Goal: Task Accomplishment & Management: Manage account settings

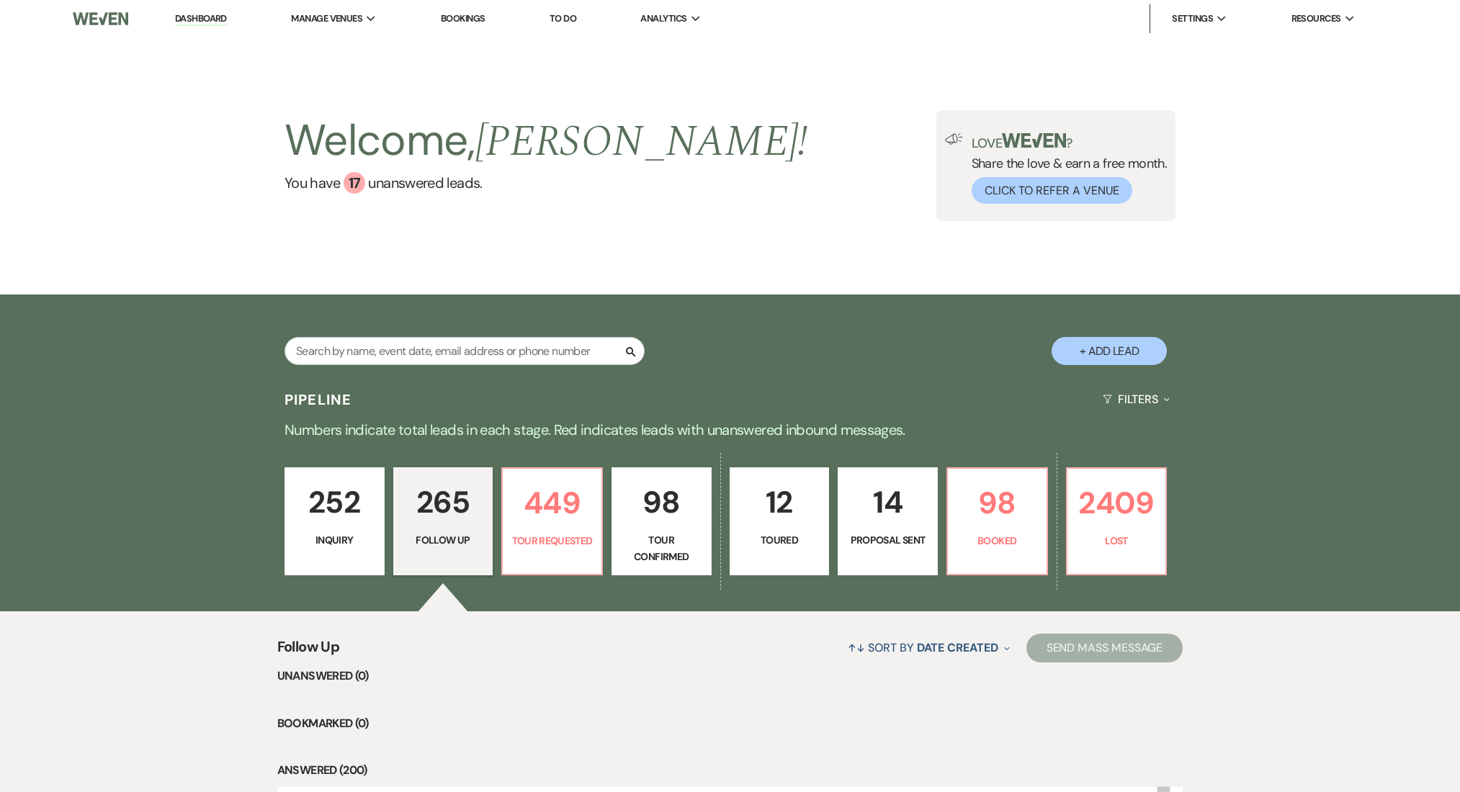
select select "9"
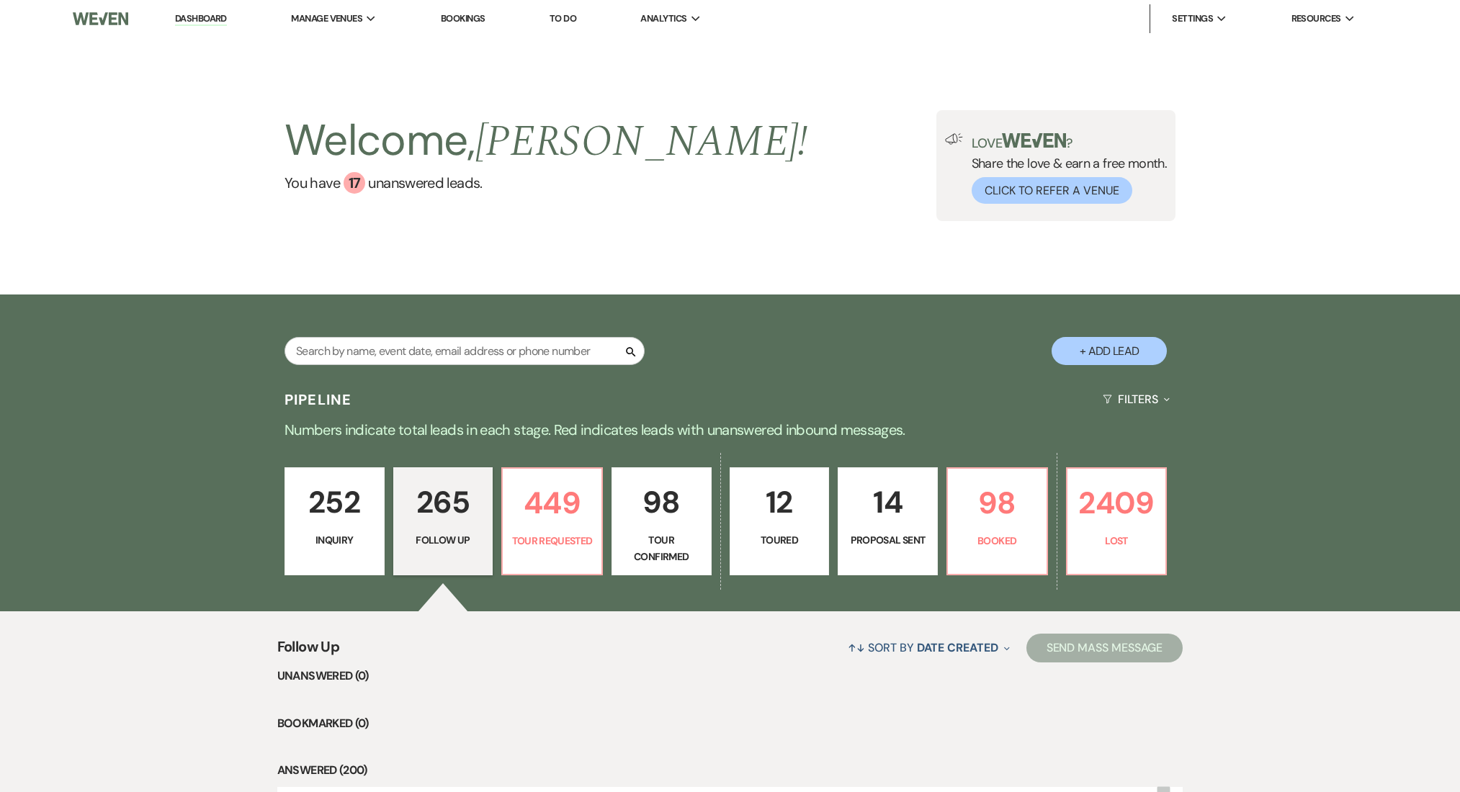
select select "9"
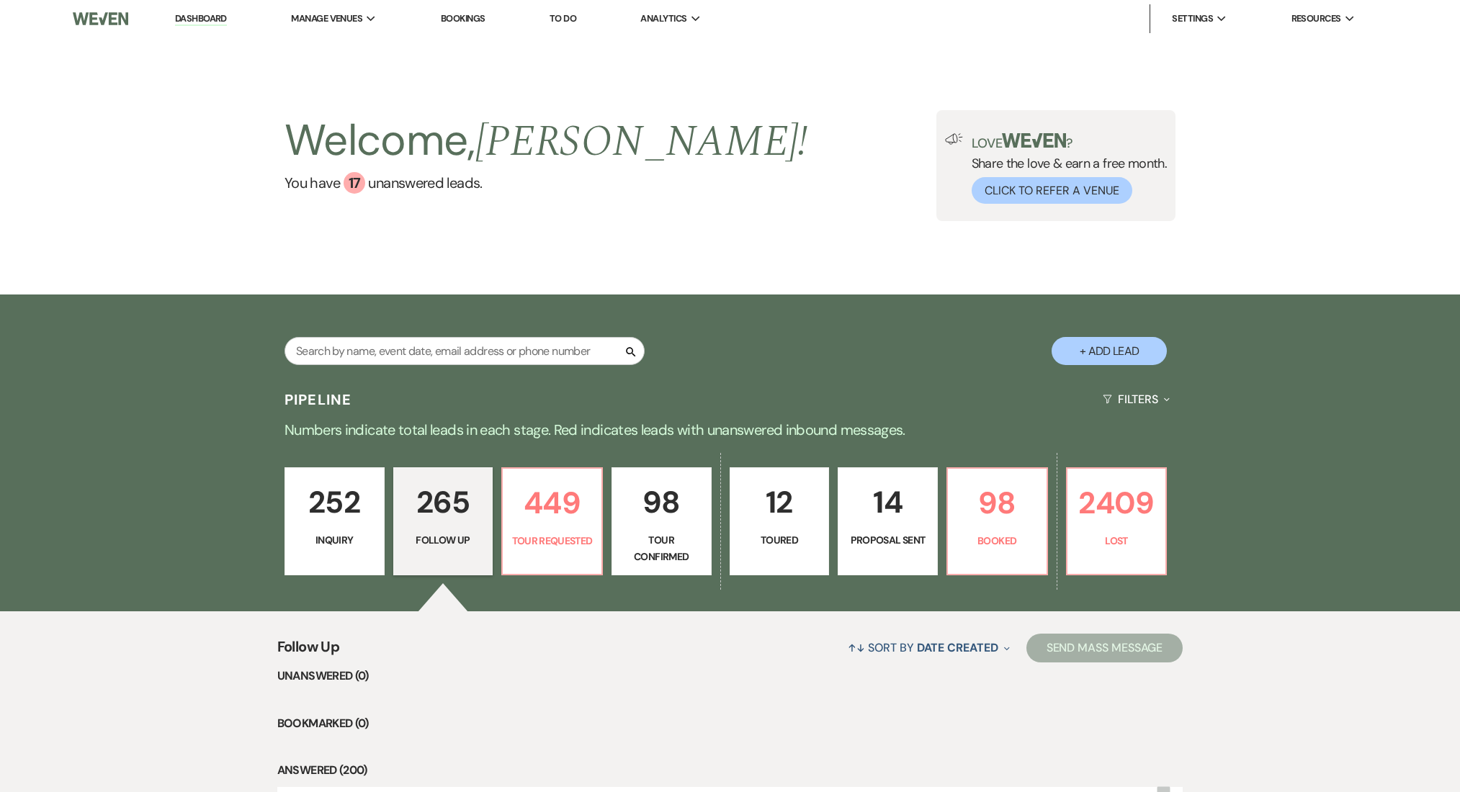
select select "9"
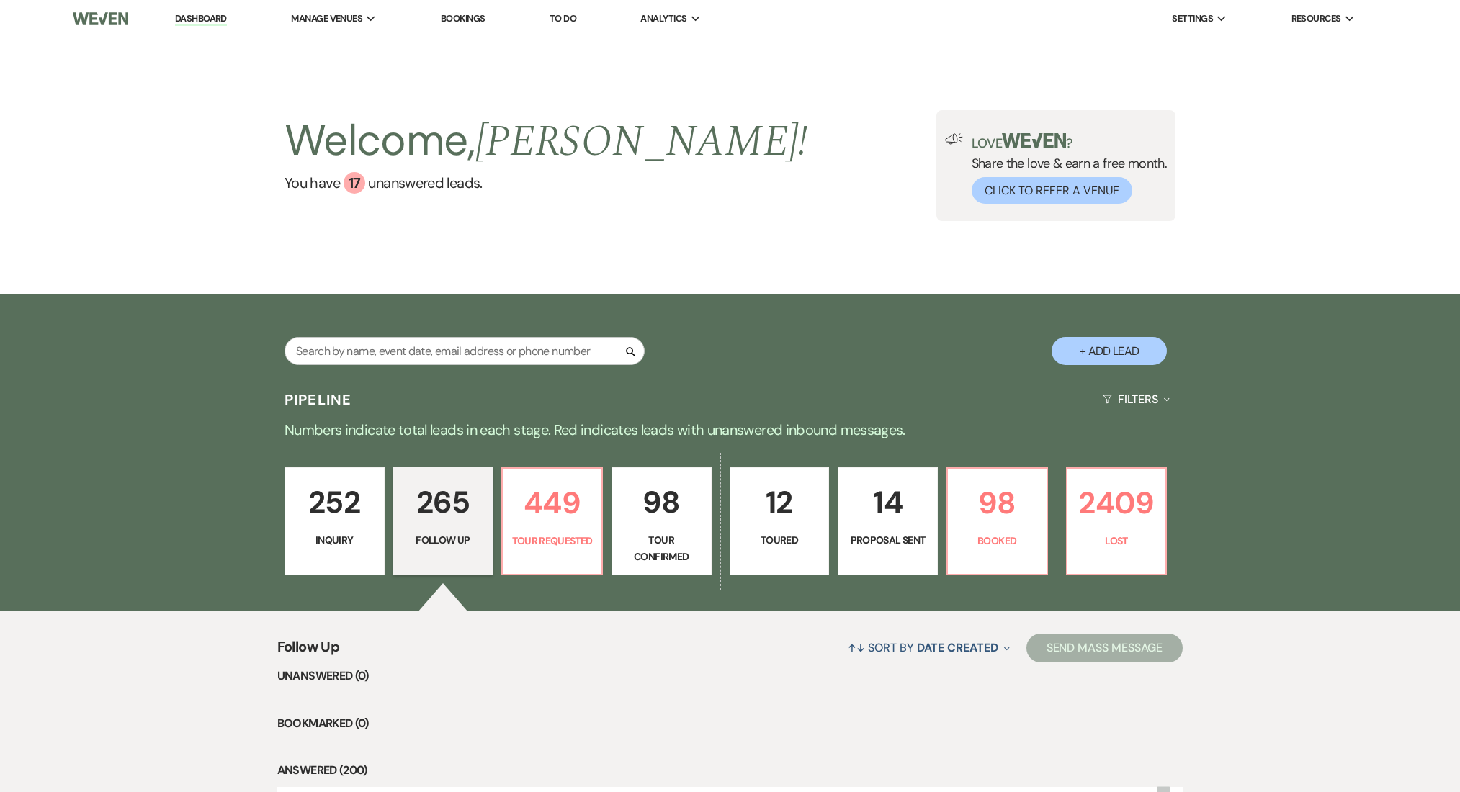
select select "9"
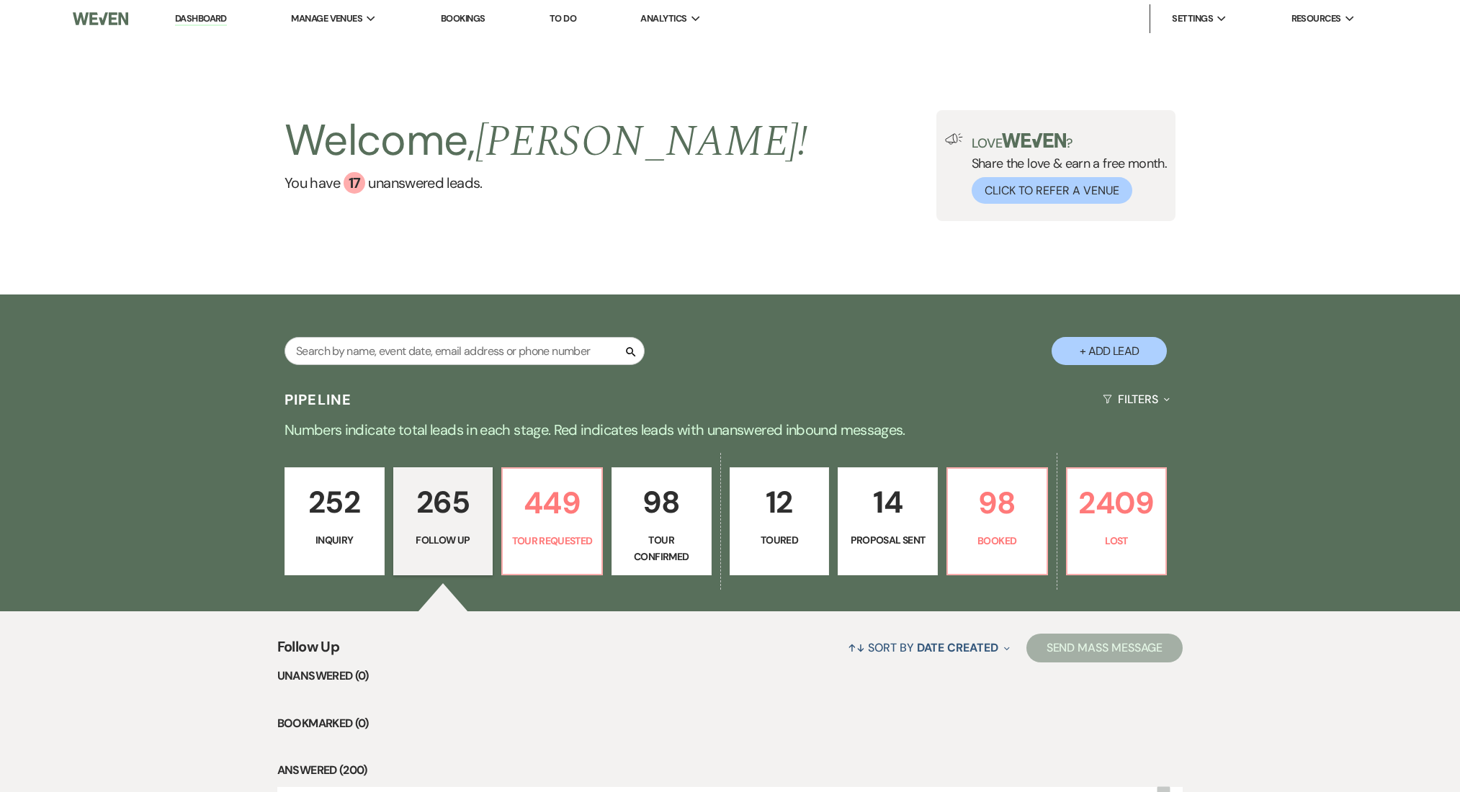
select select "9"
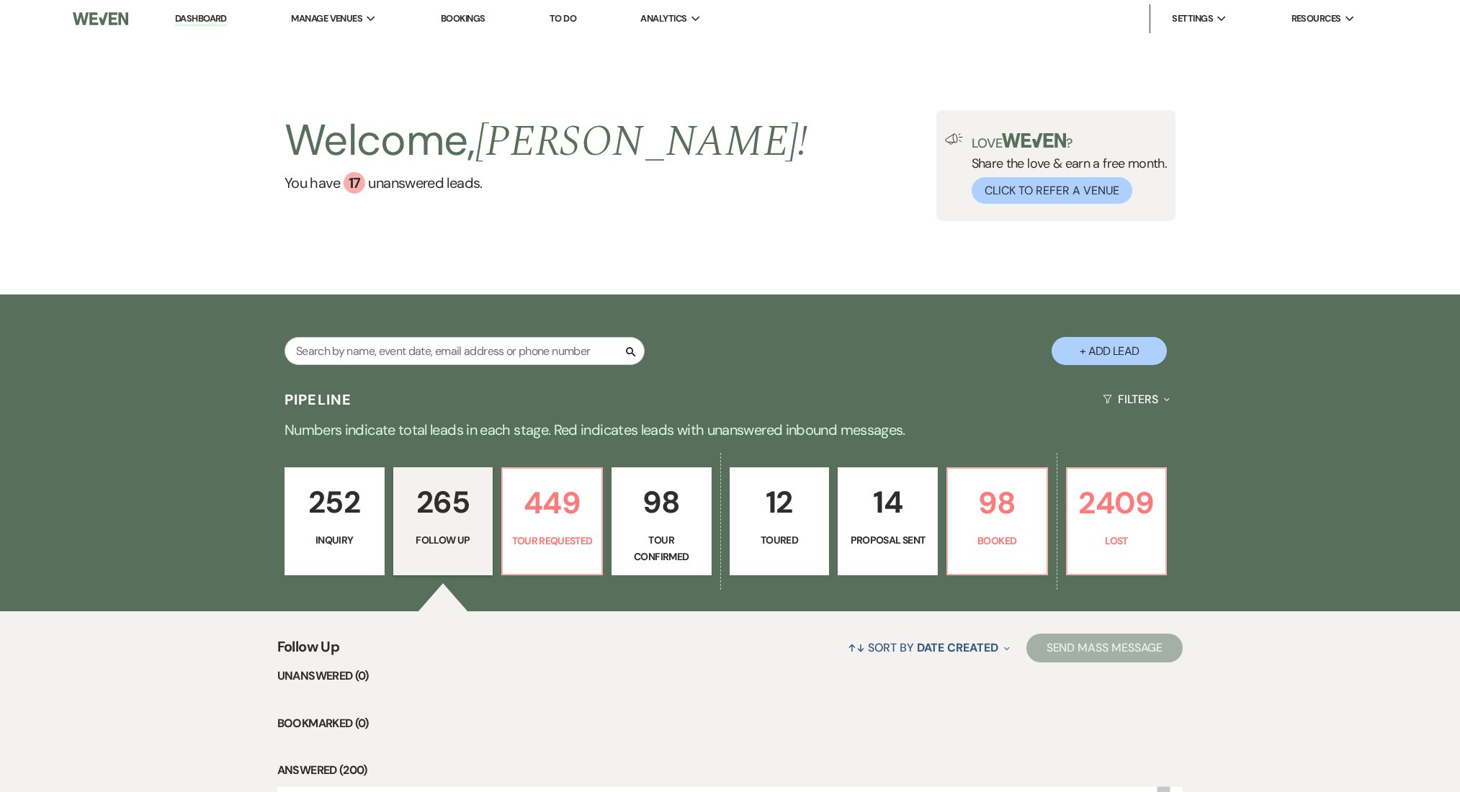
select select "9"
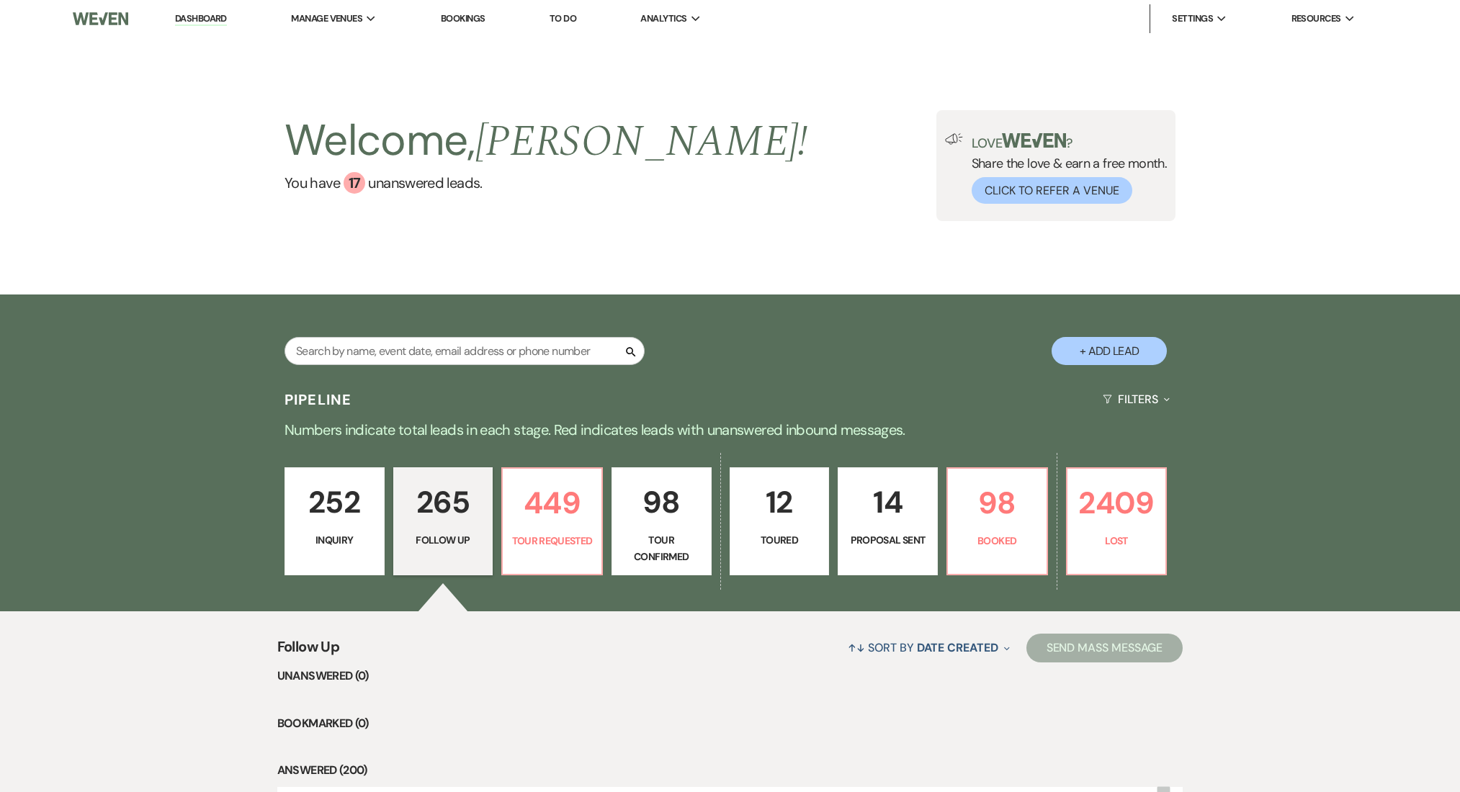
select select "9"
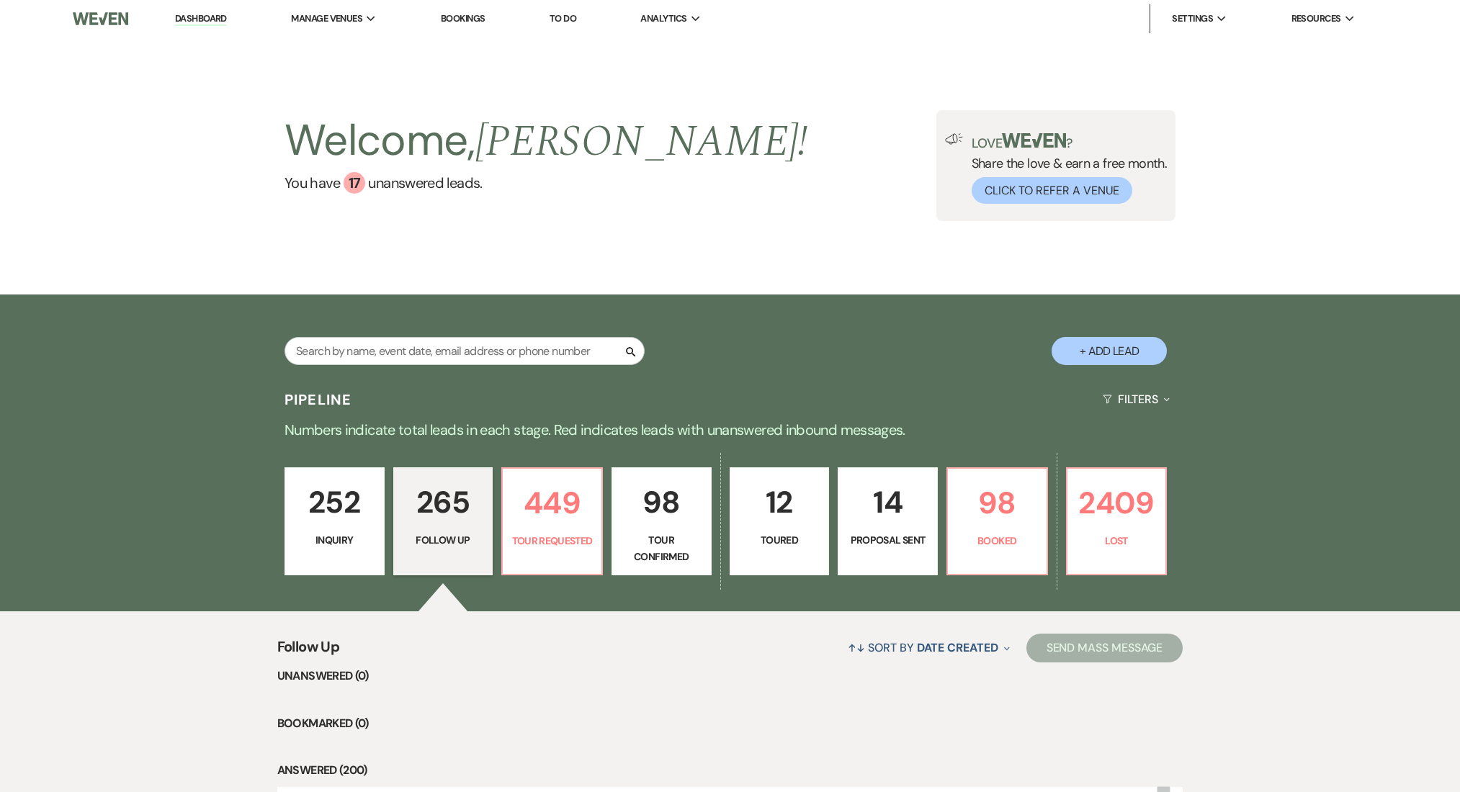
select select "9"
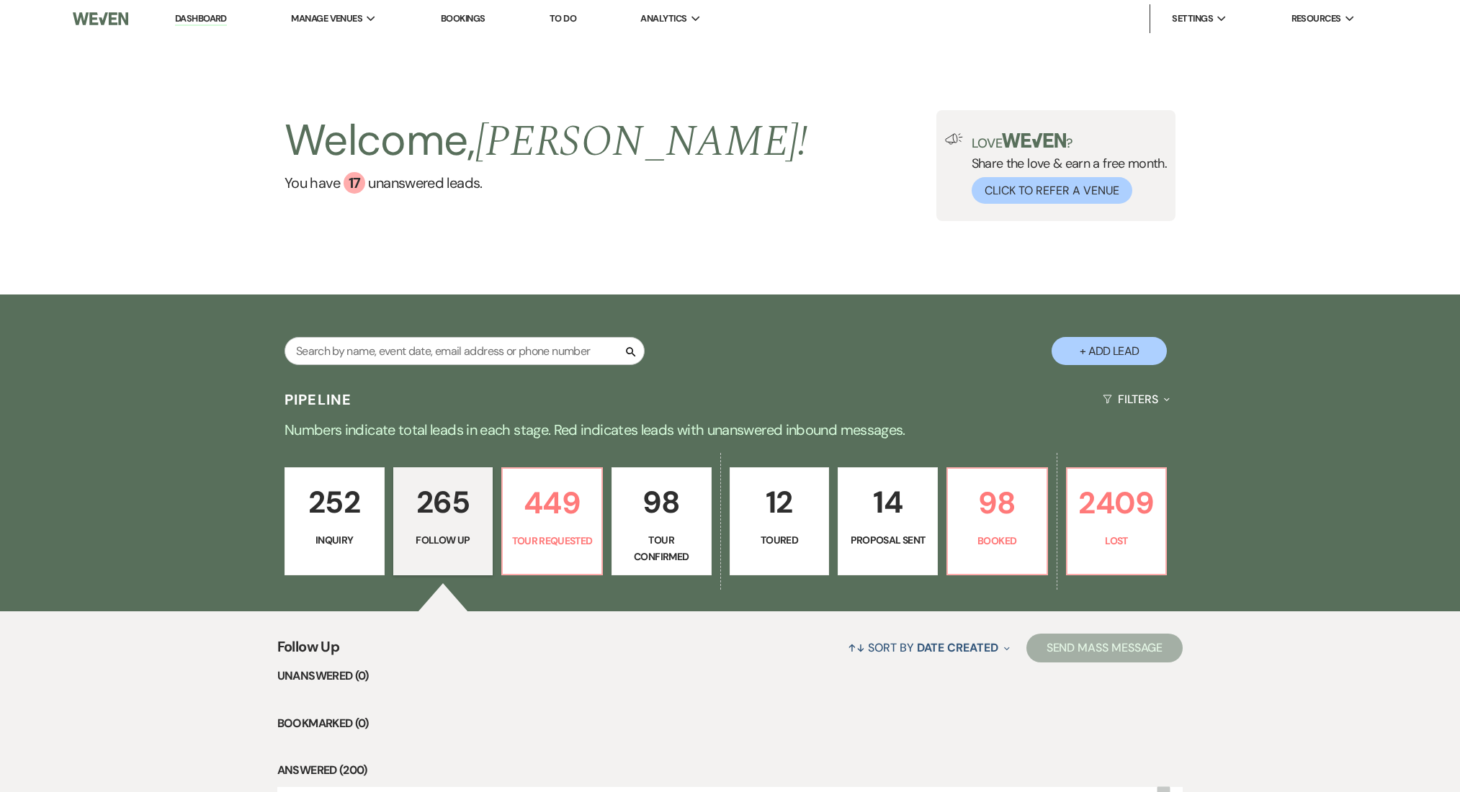
select select "9"
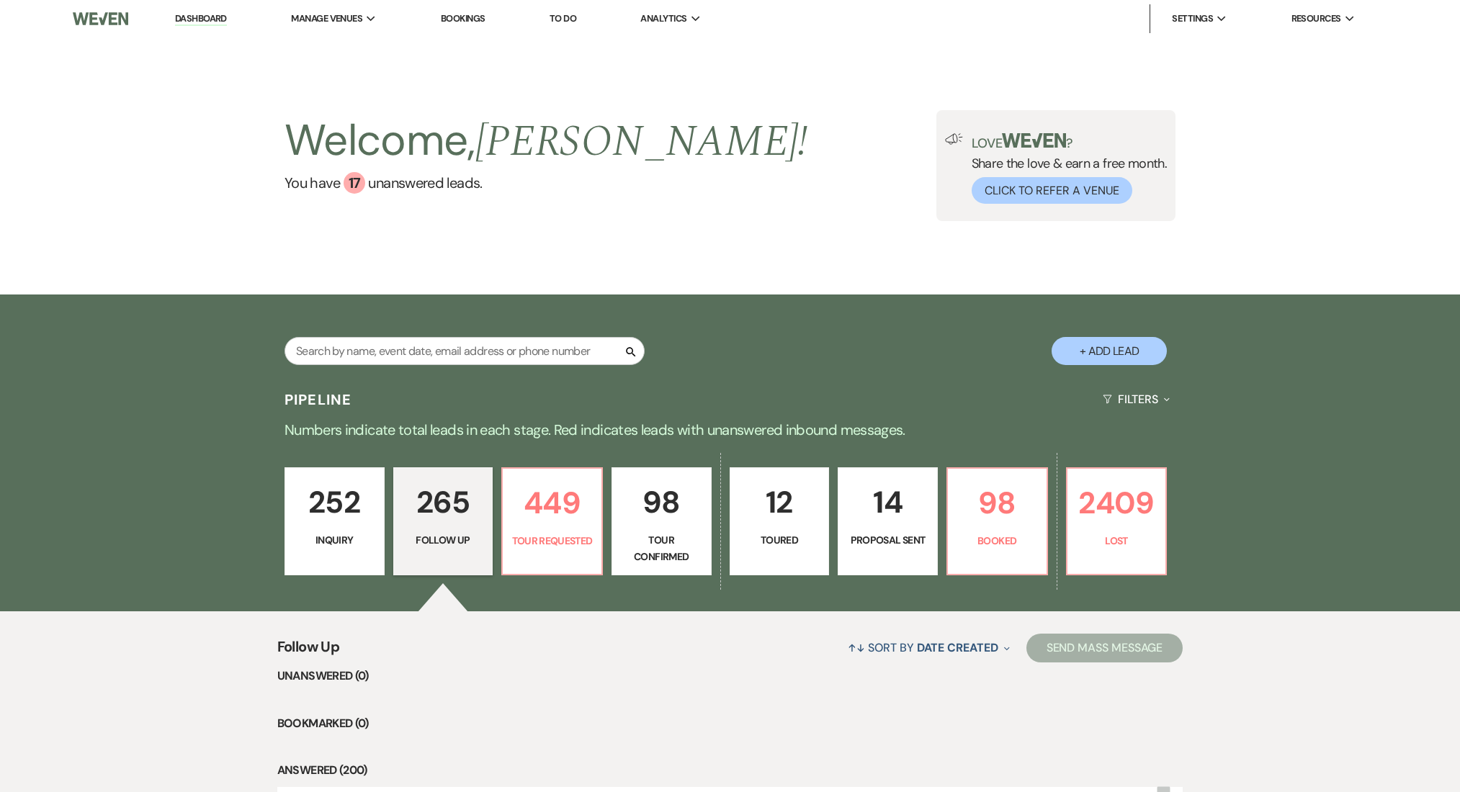
select select "9"
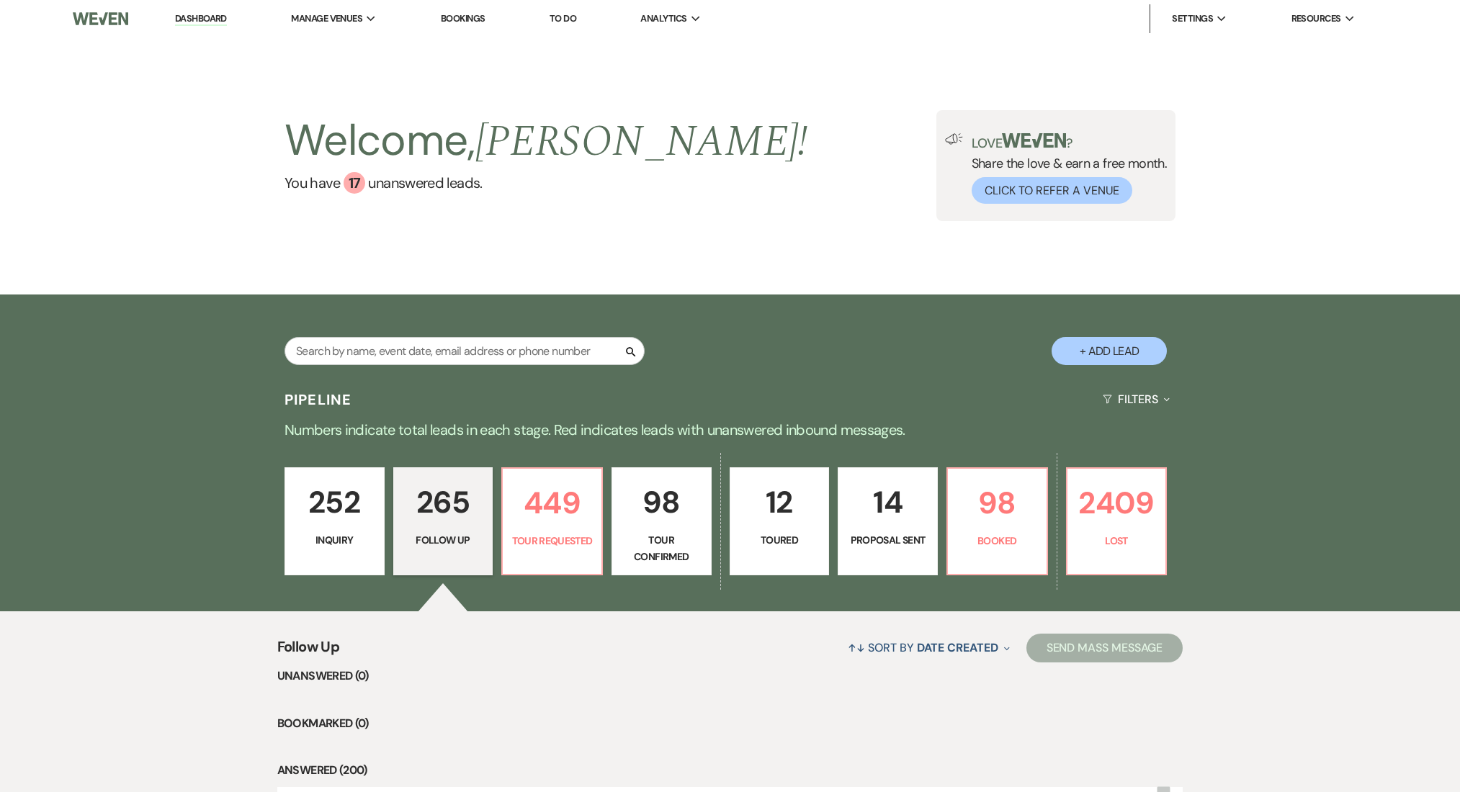
select select "9"
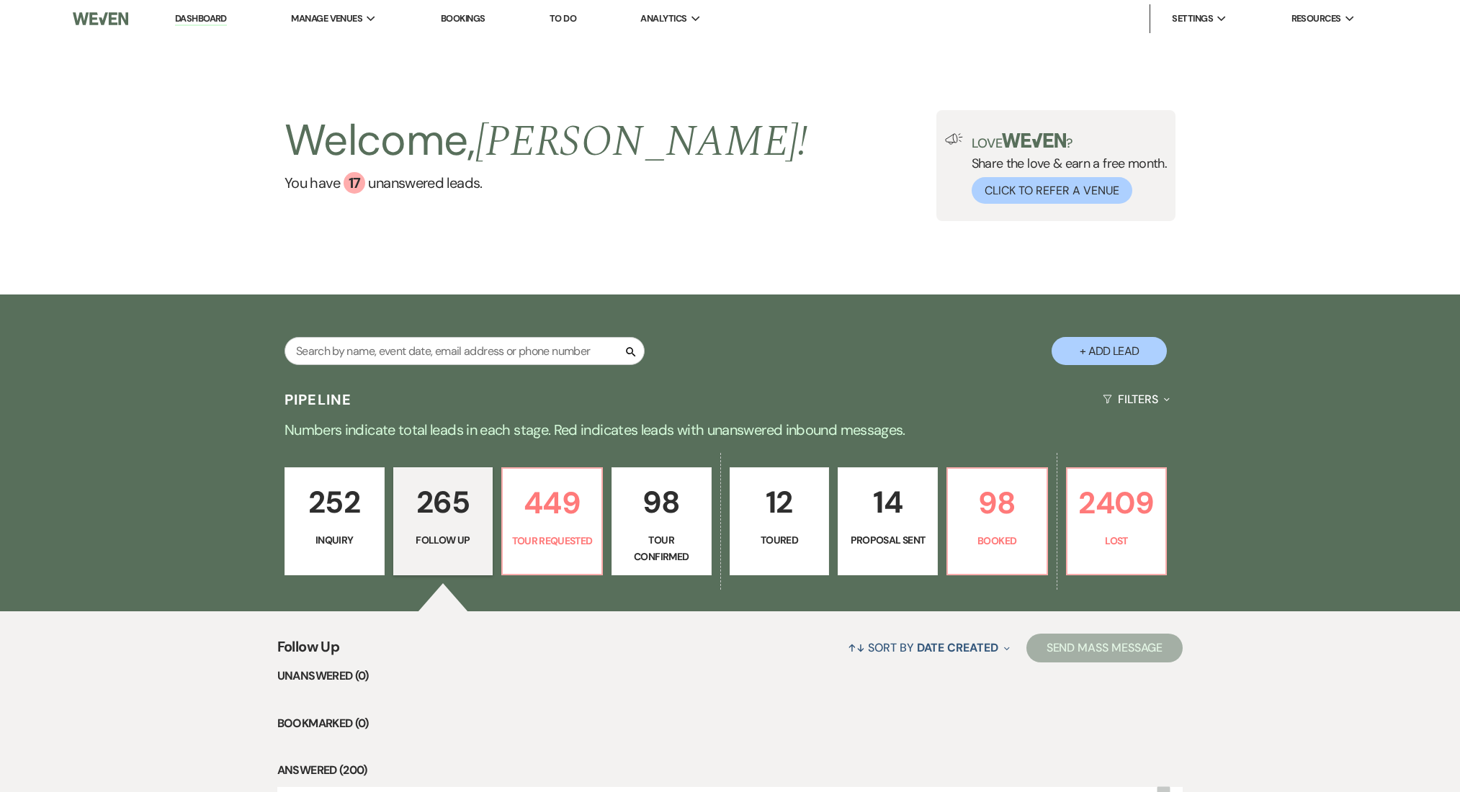
select select "9"
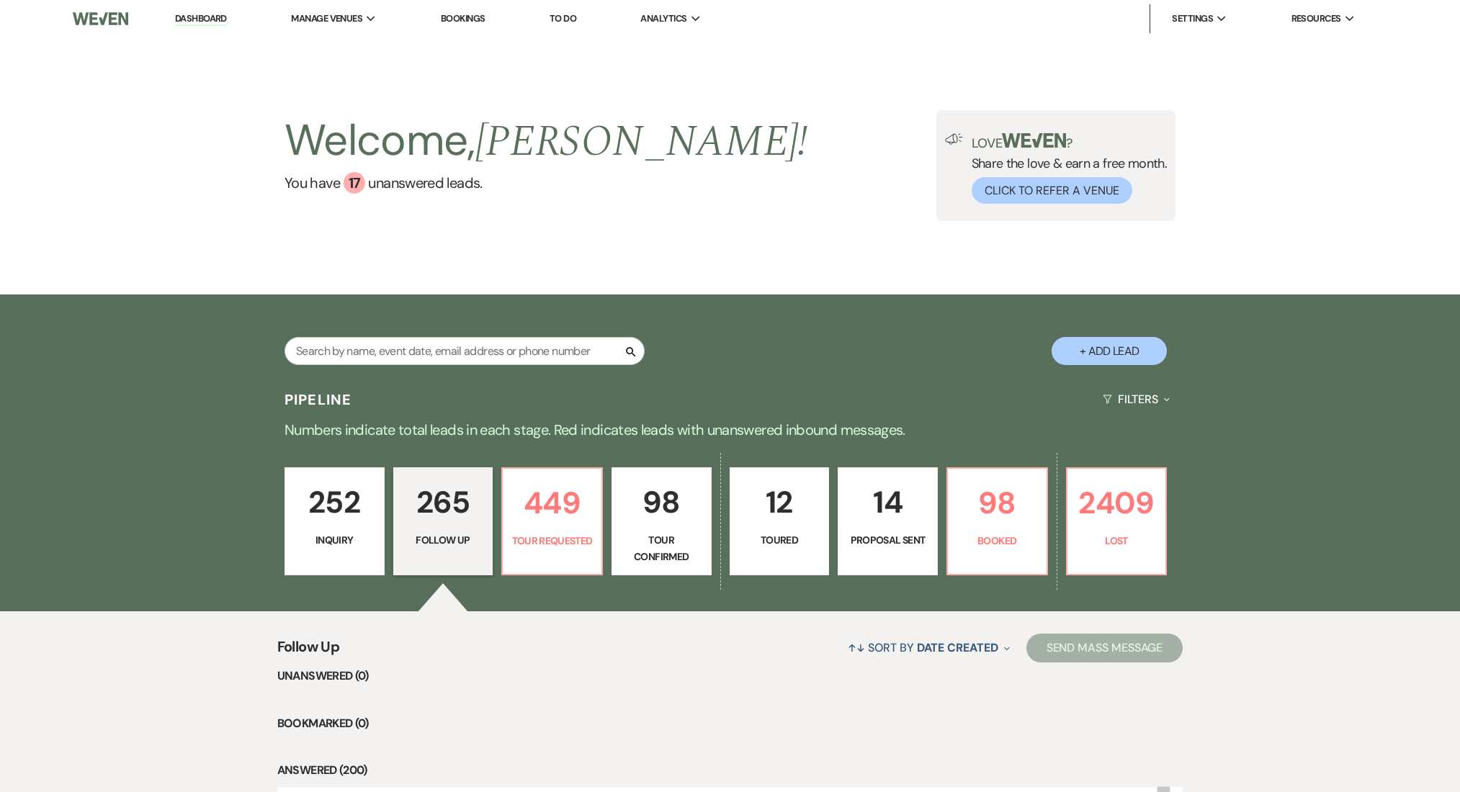
select select "9"
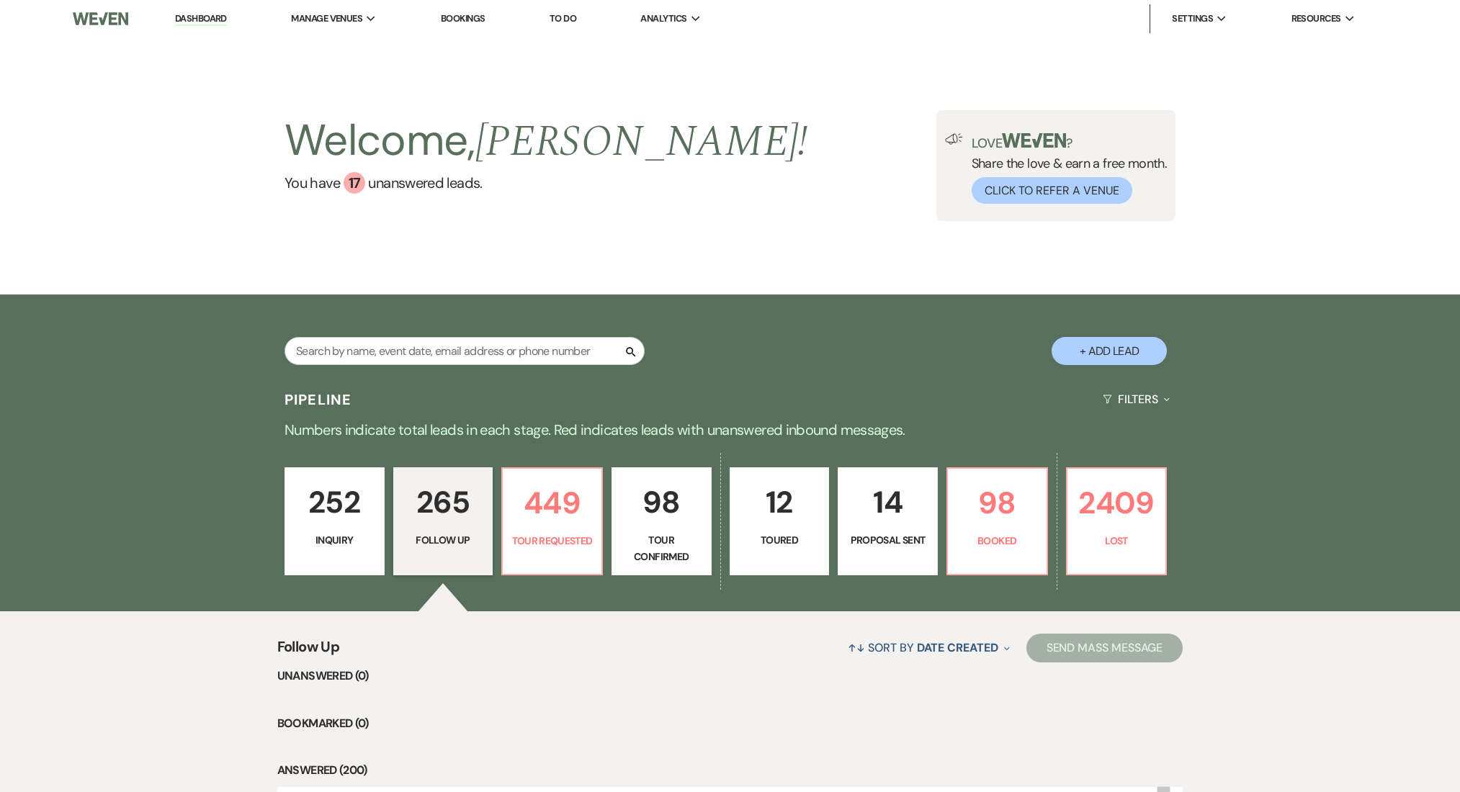
select select "9"
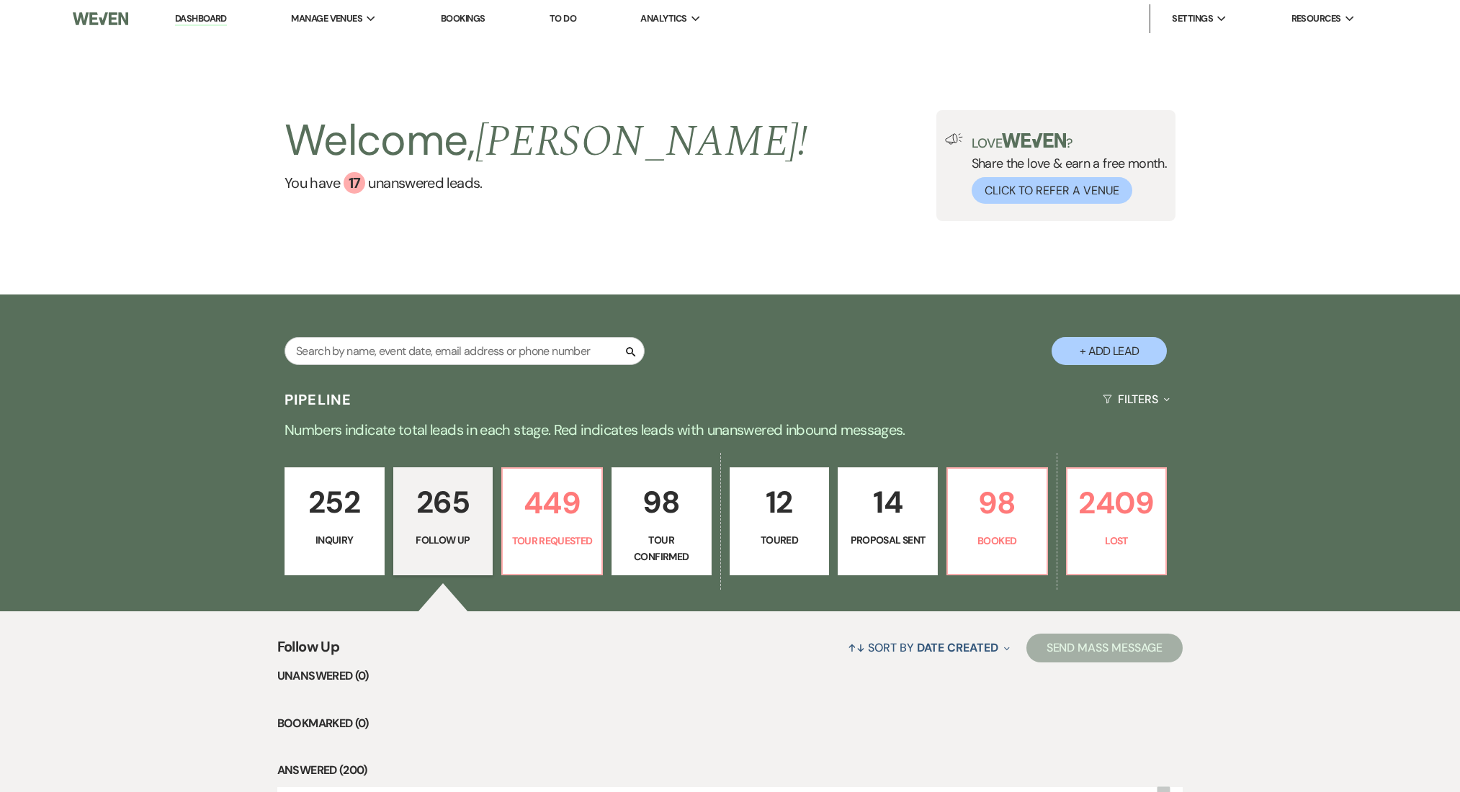
select select "9"
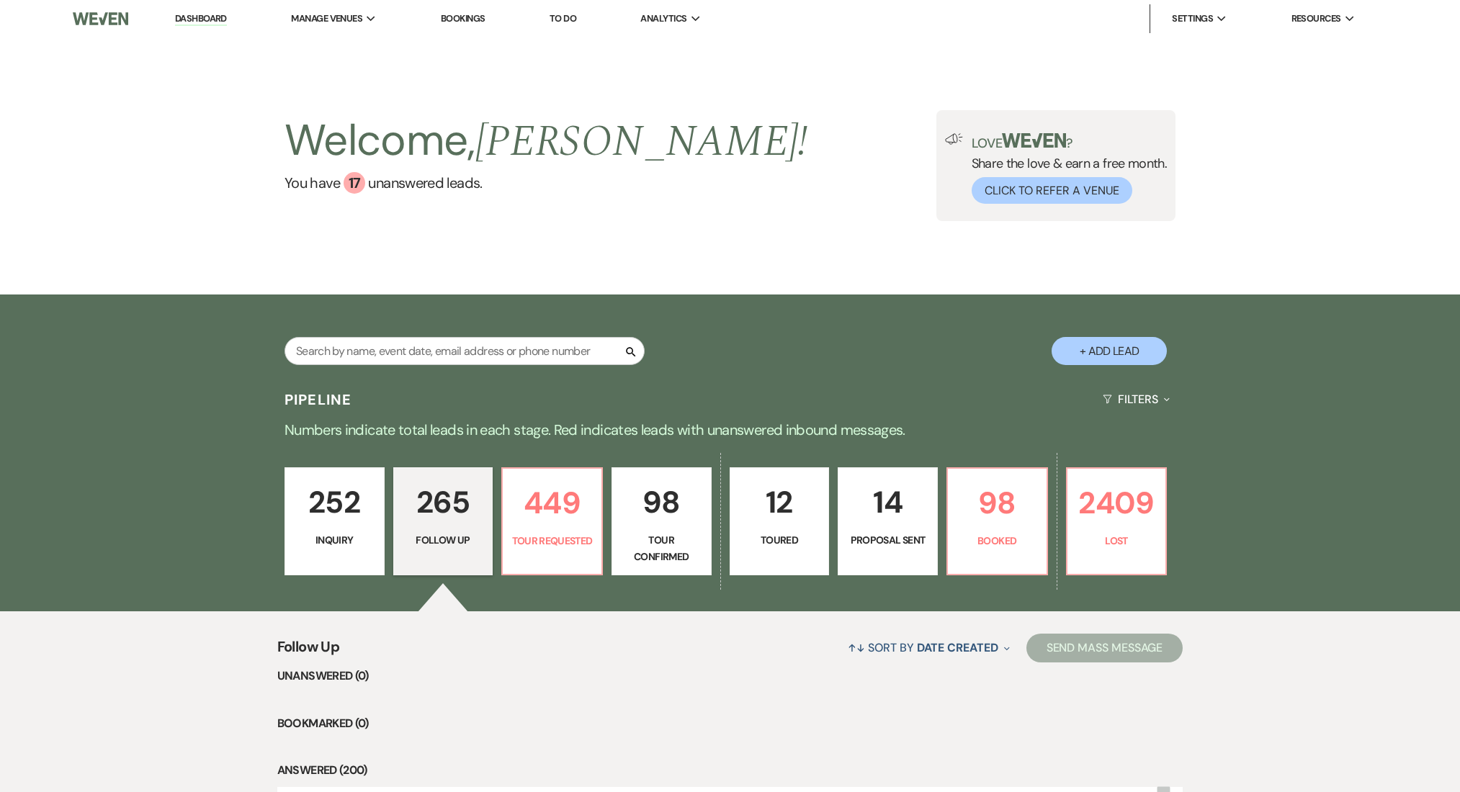
select select "9"
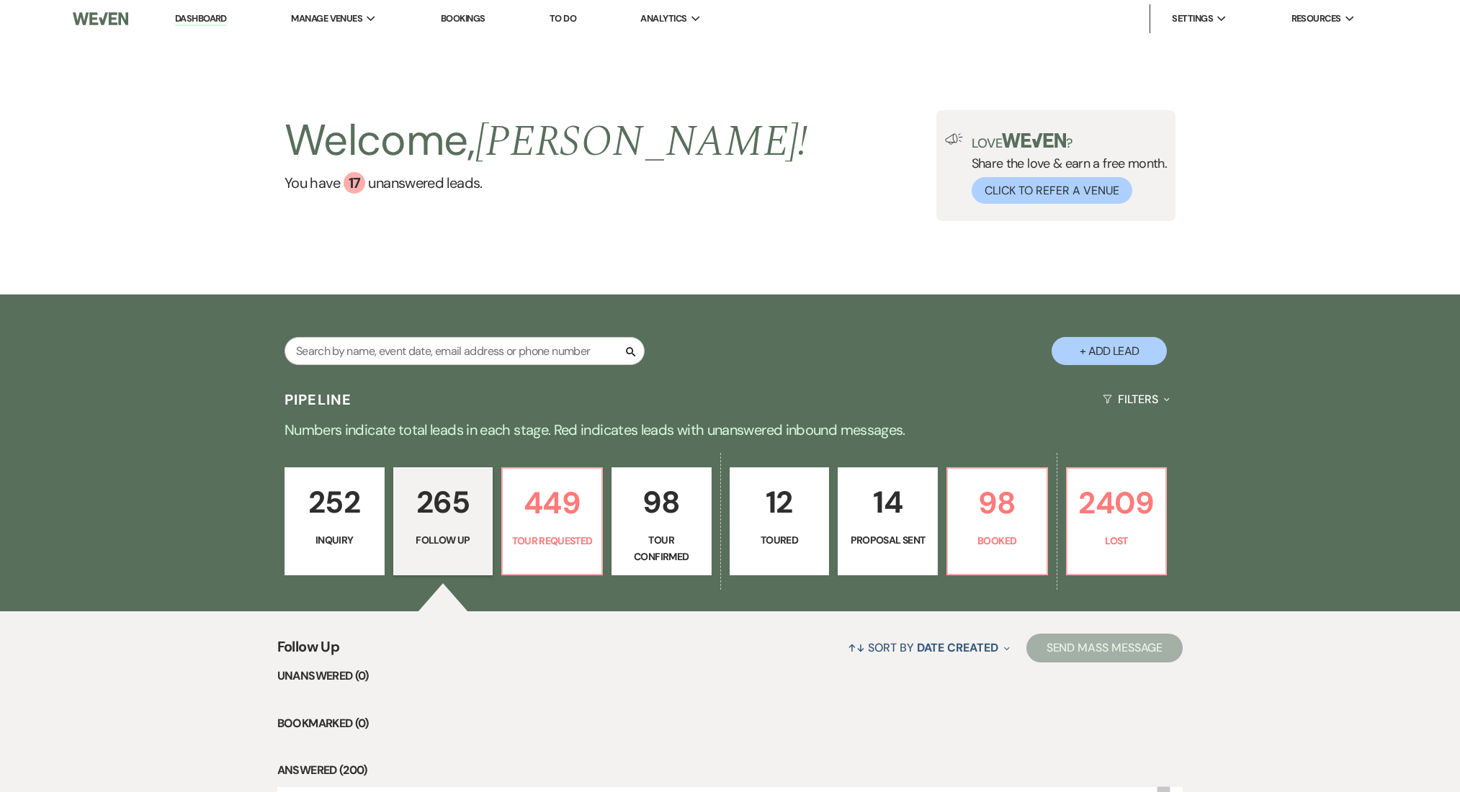
select select "9"
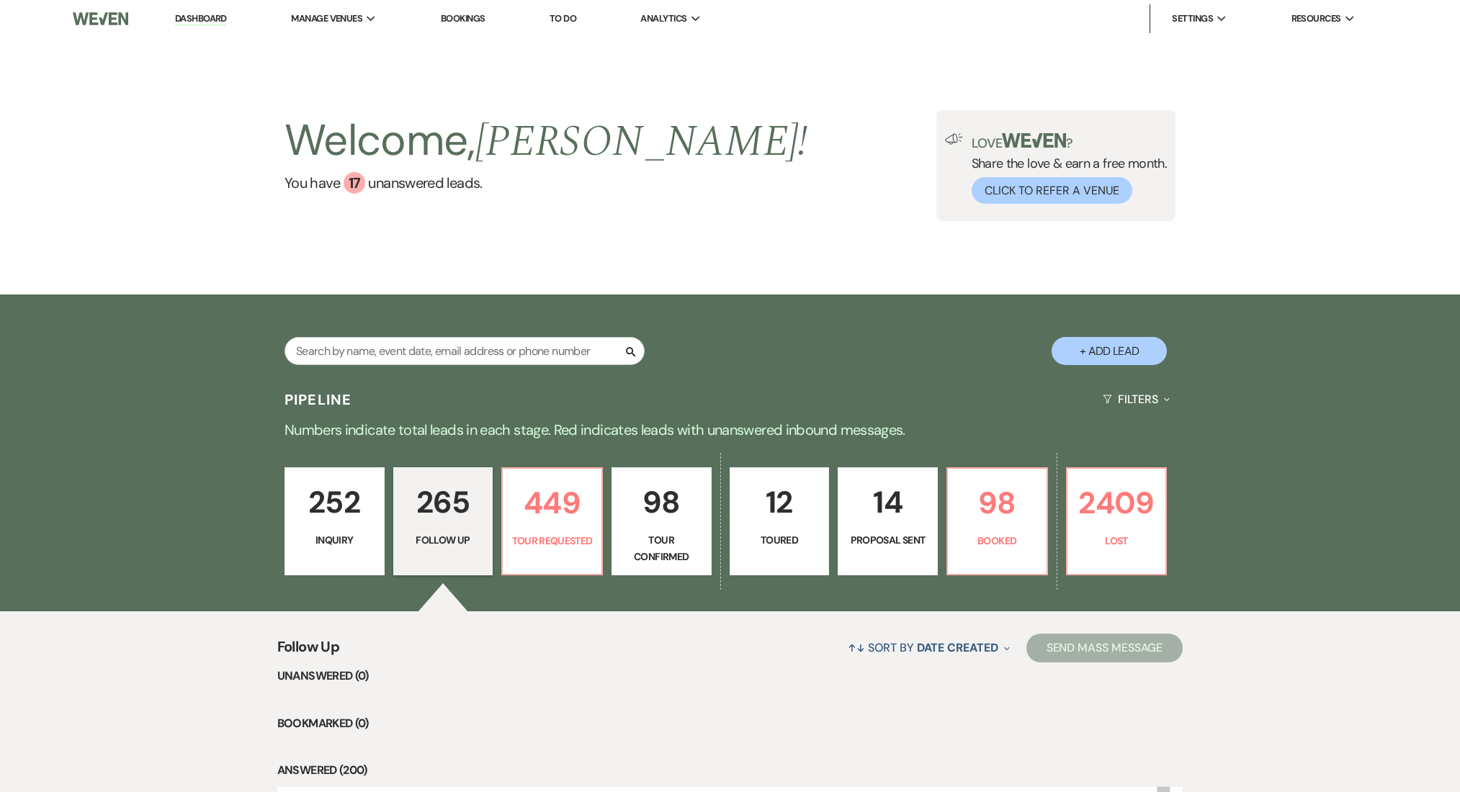
select select "9"
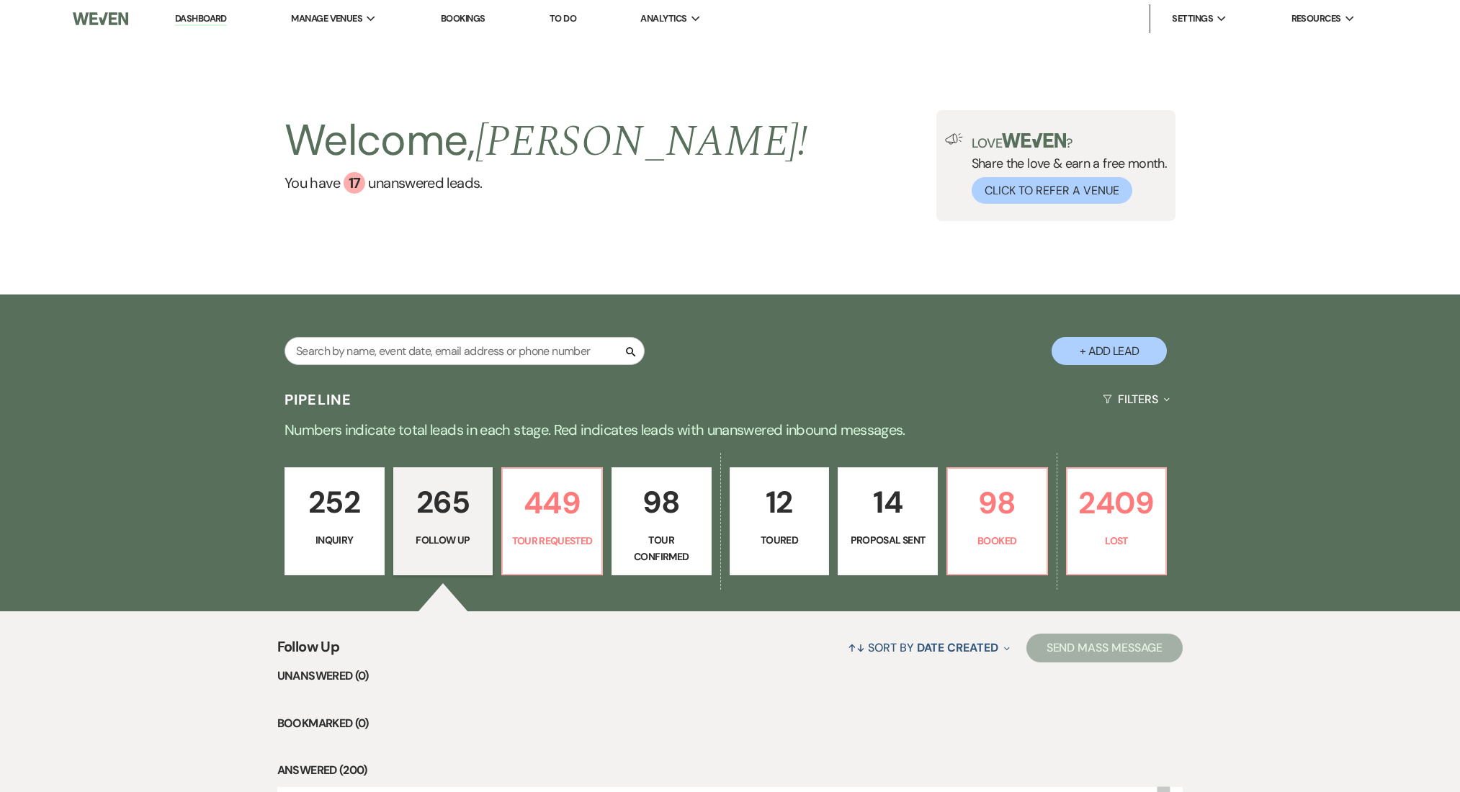
select select "9"
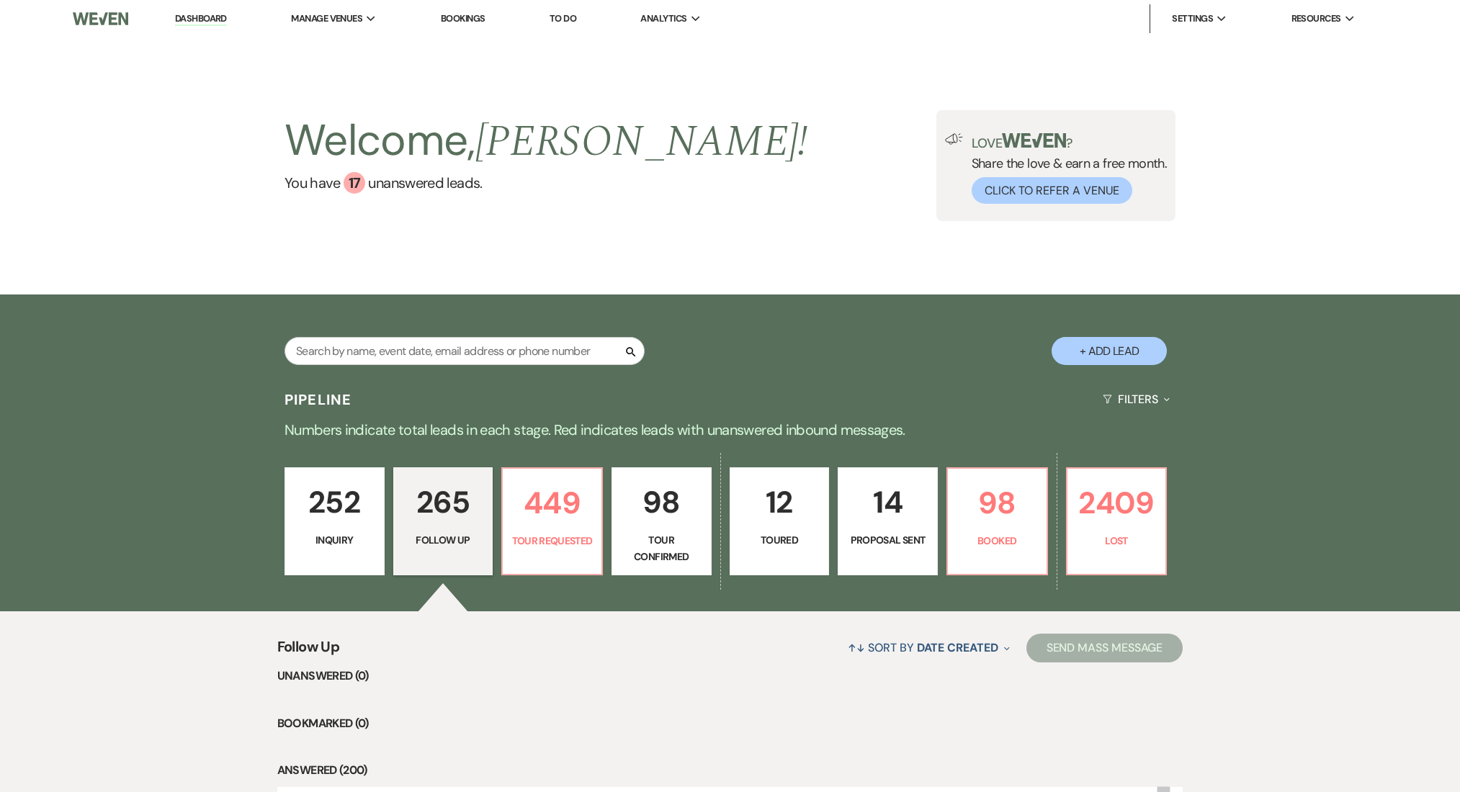
select select "9"
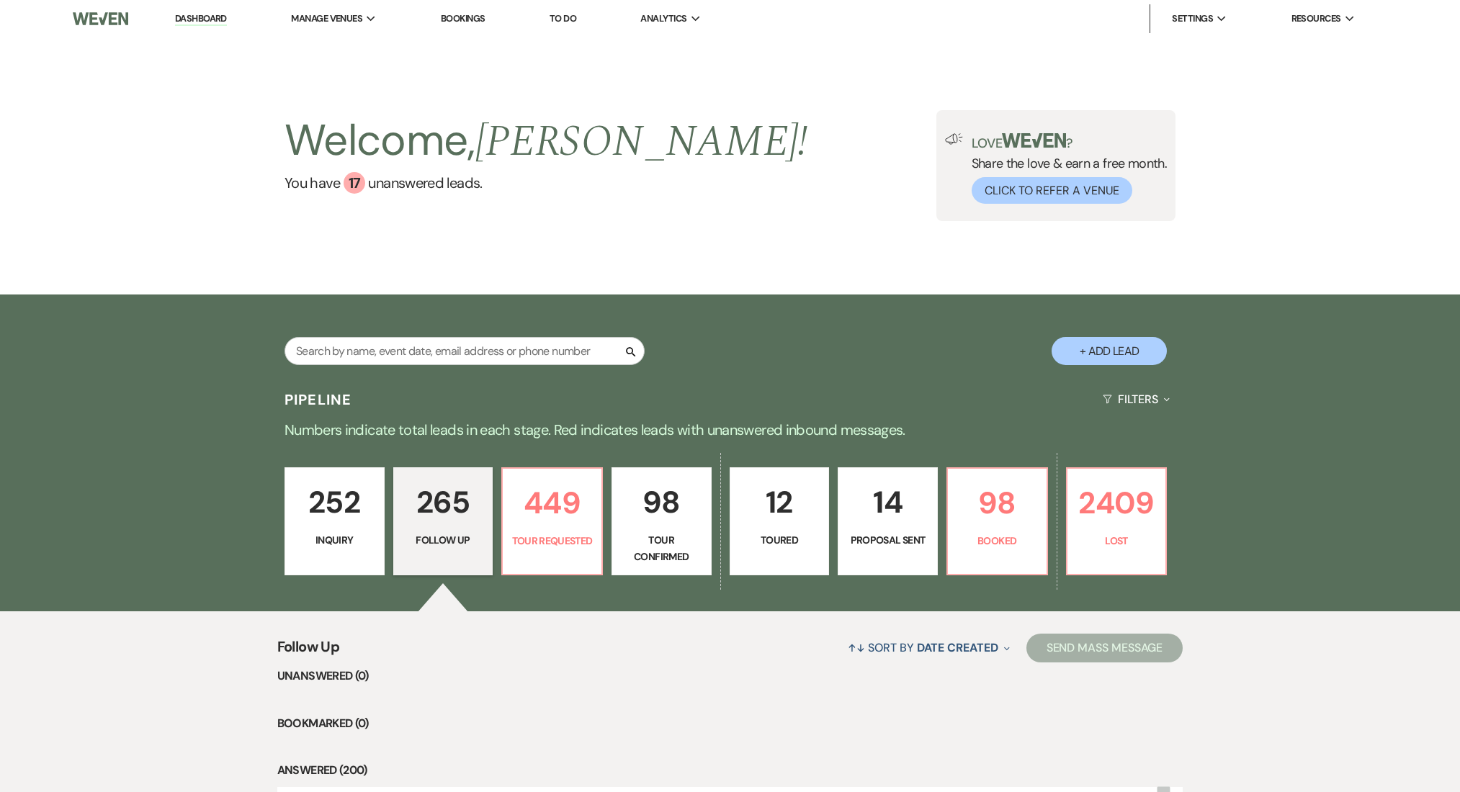
select select "9"
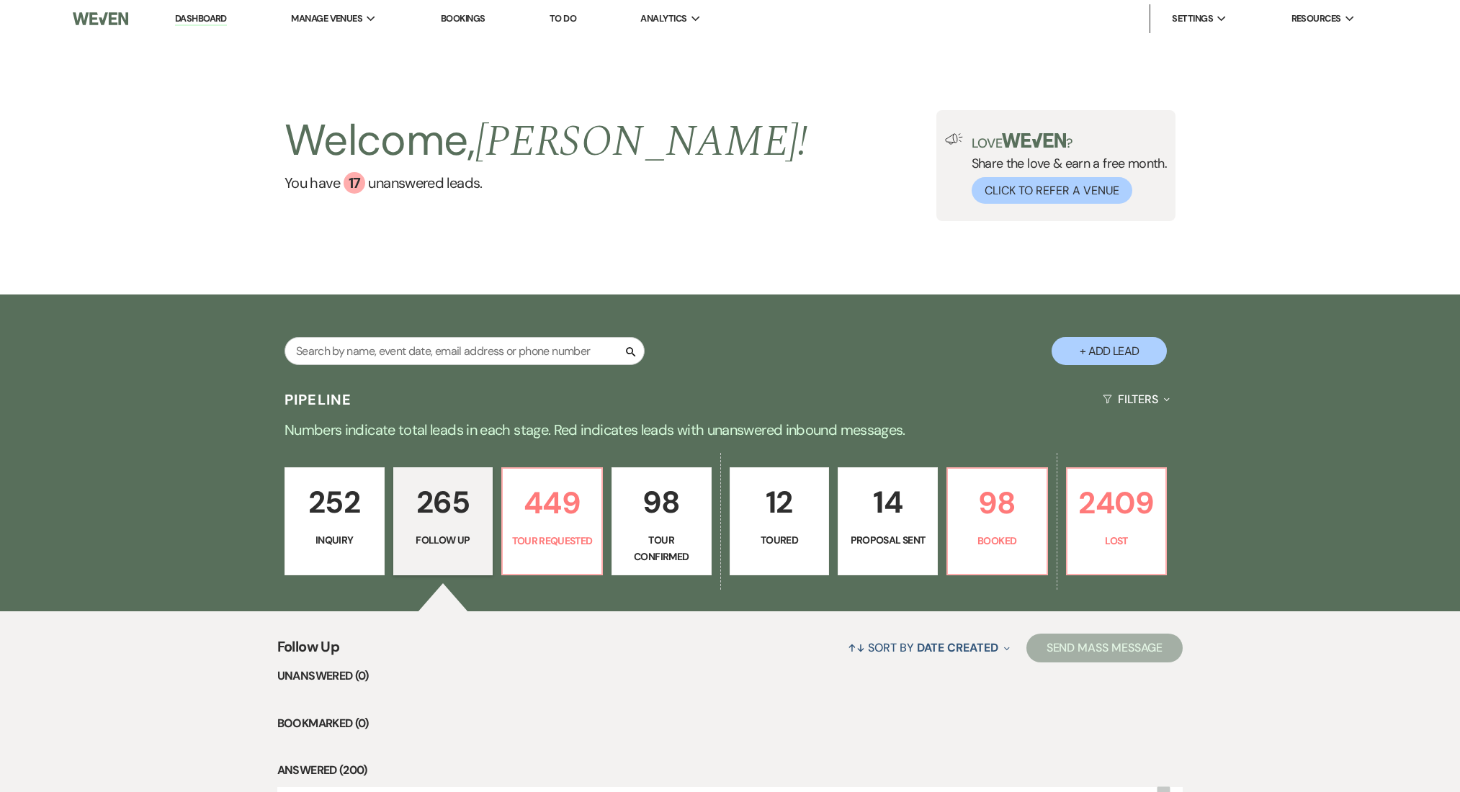
select select "9"
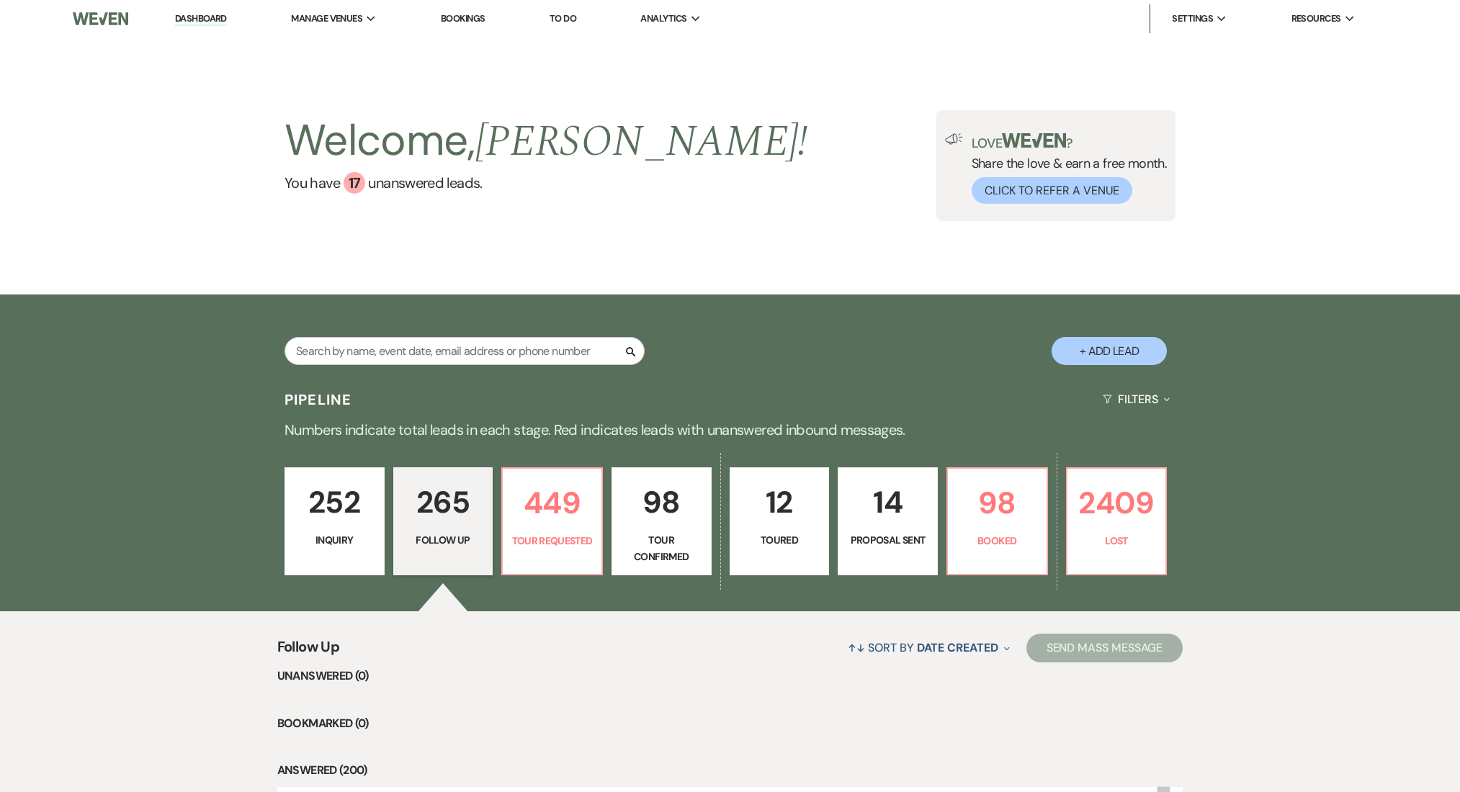
select select "9"
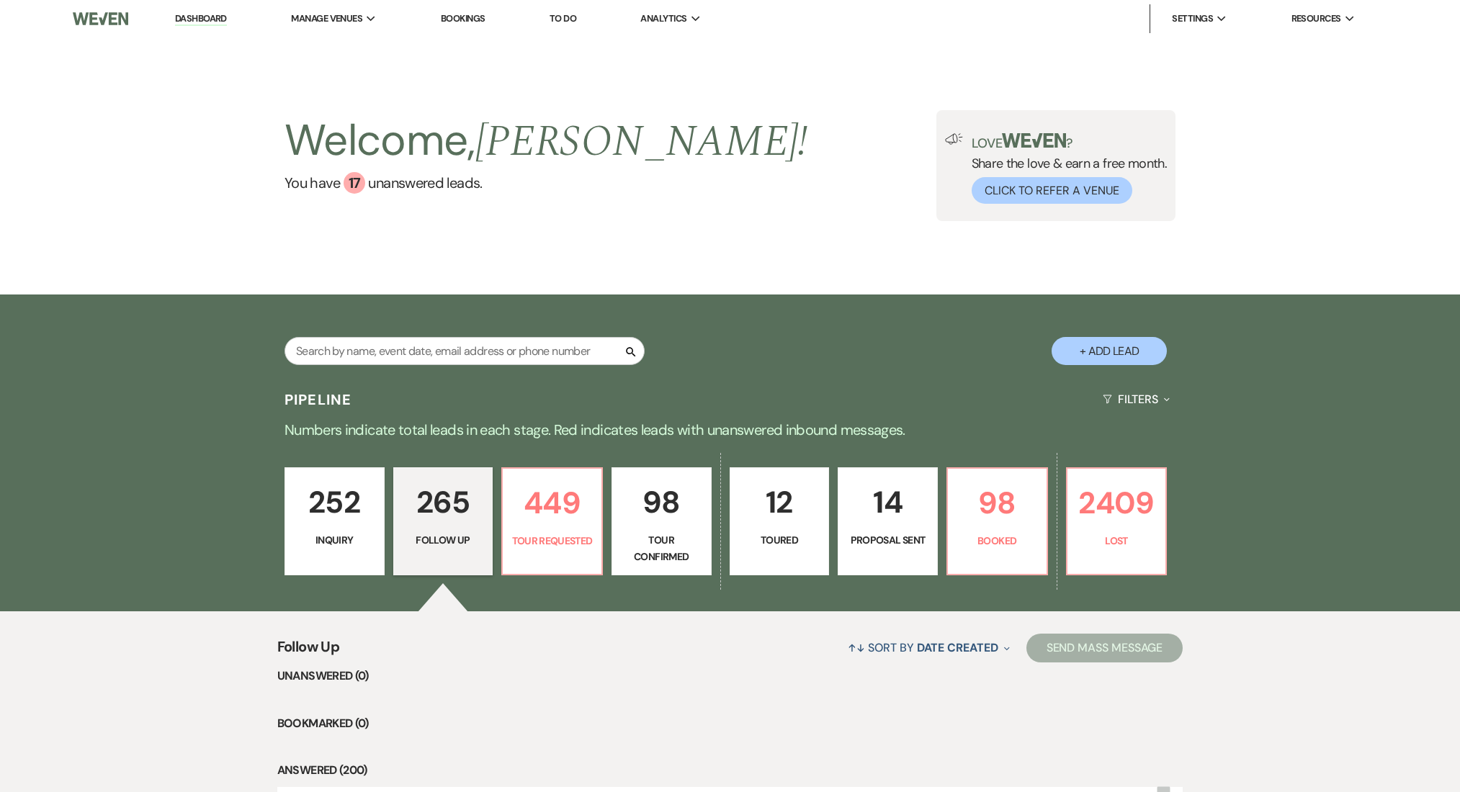
select select "9"
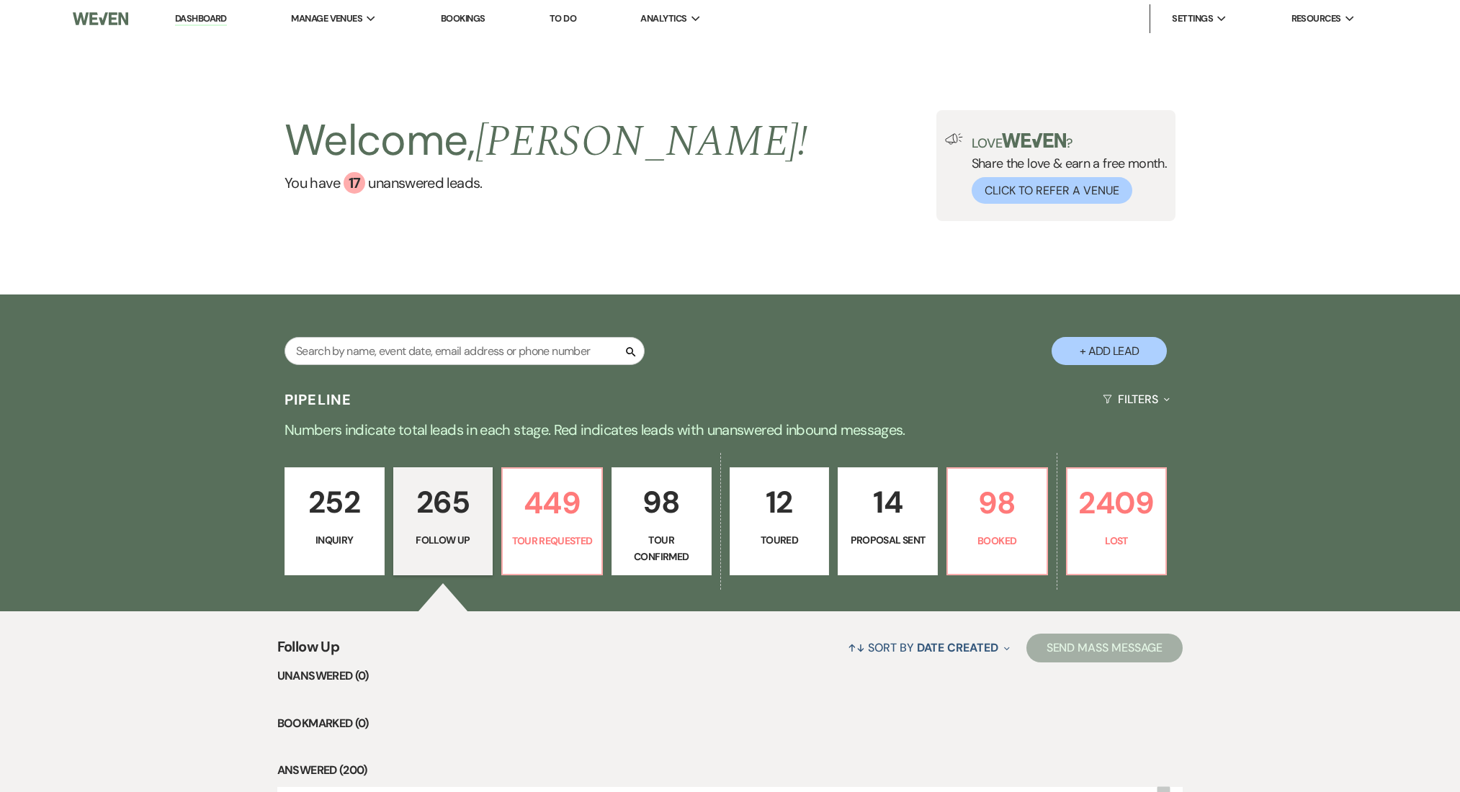
select select "9"
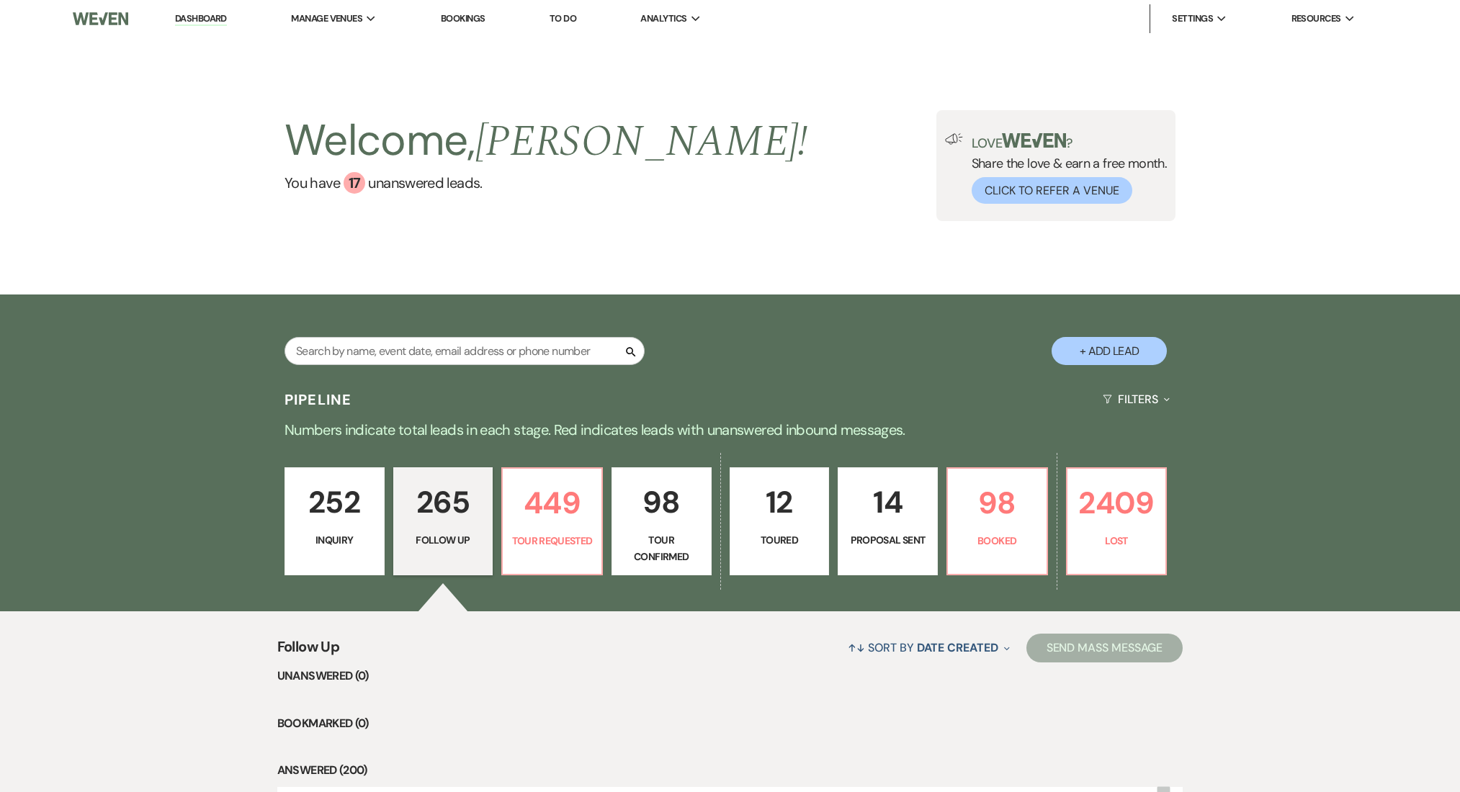
select select "9"
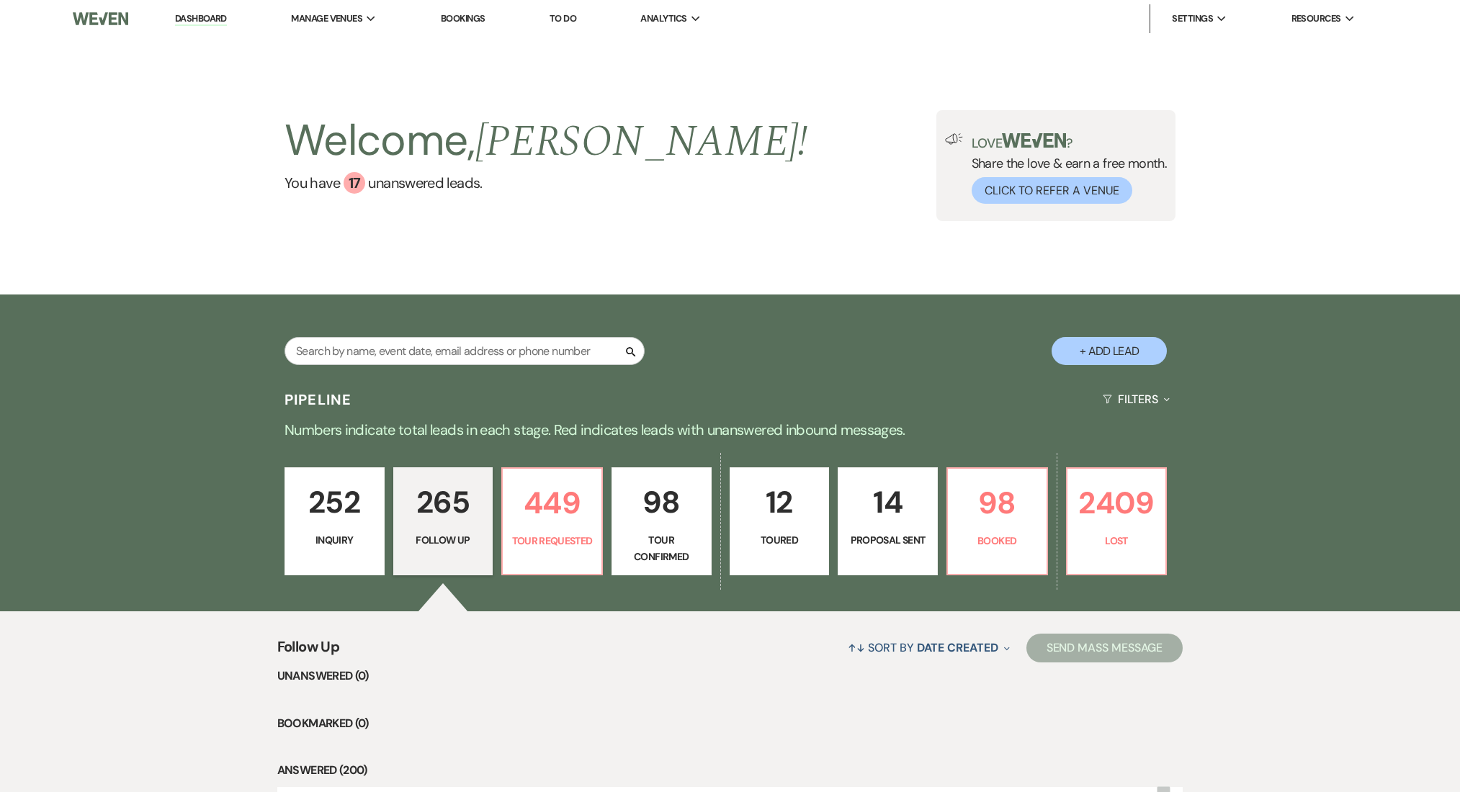
select select "9"
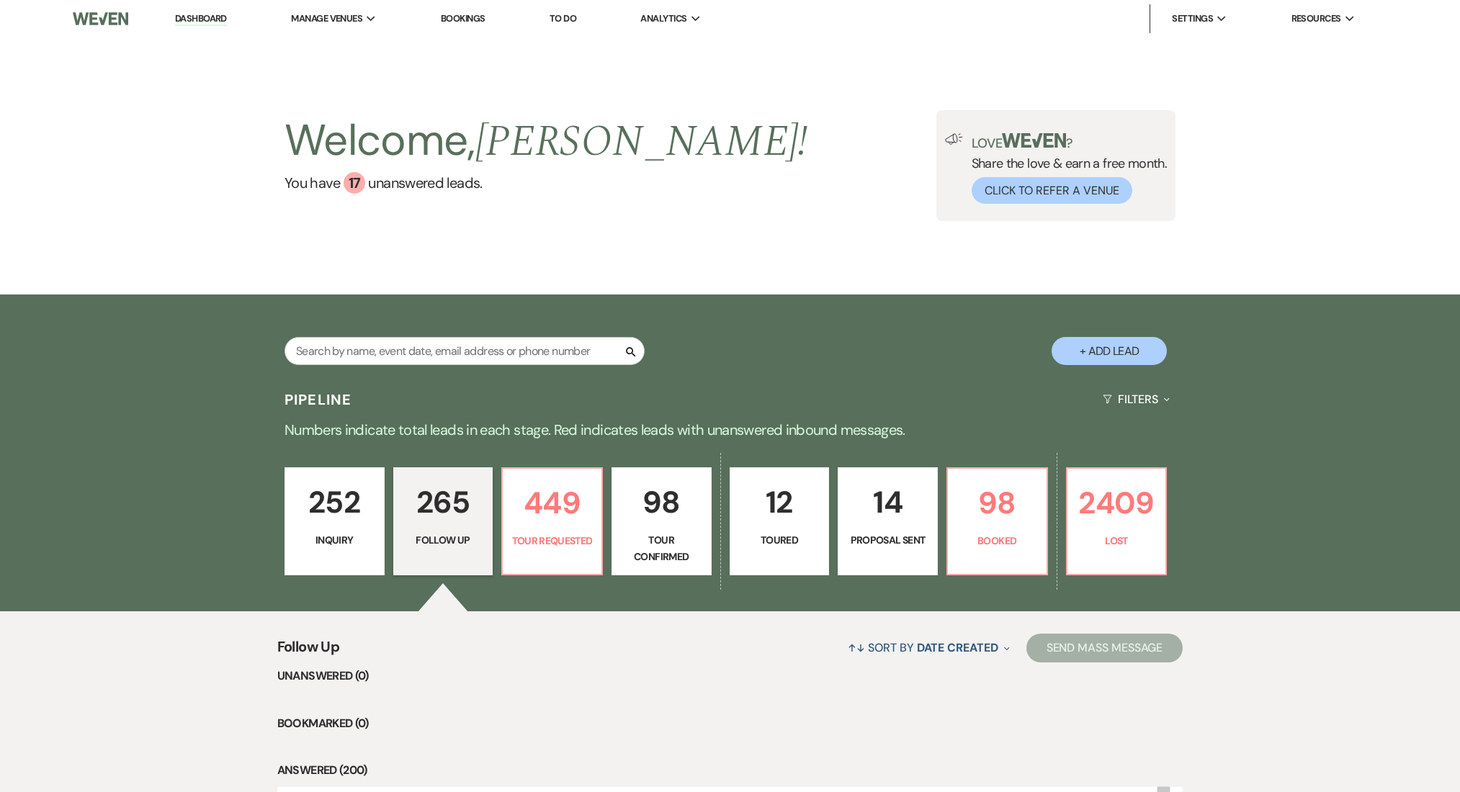
select select "9"
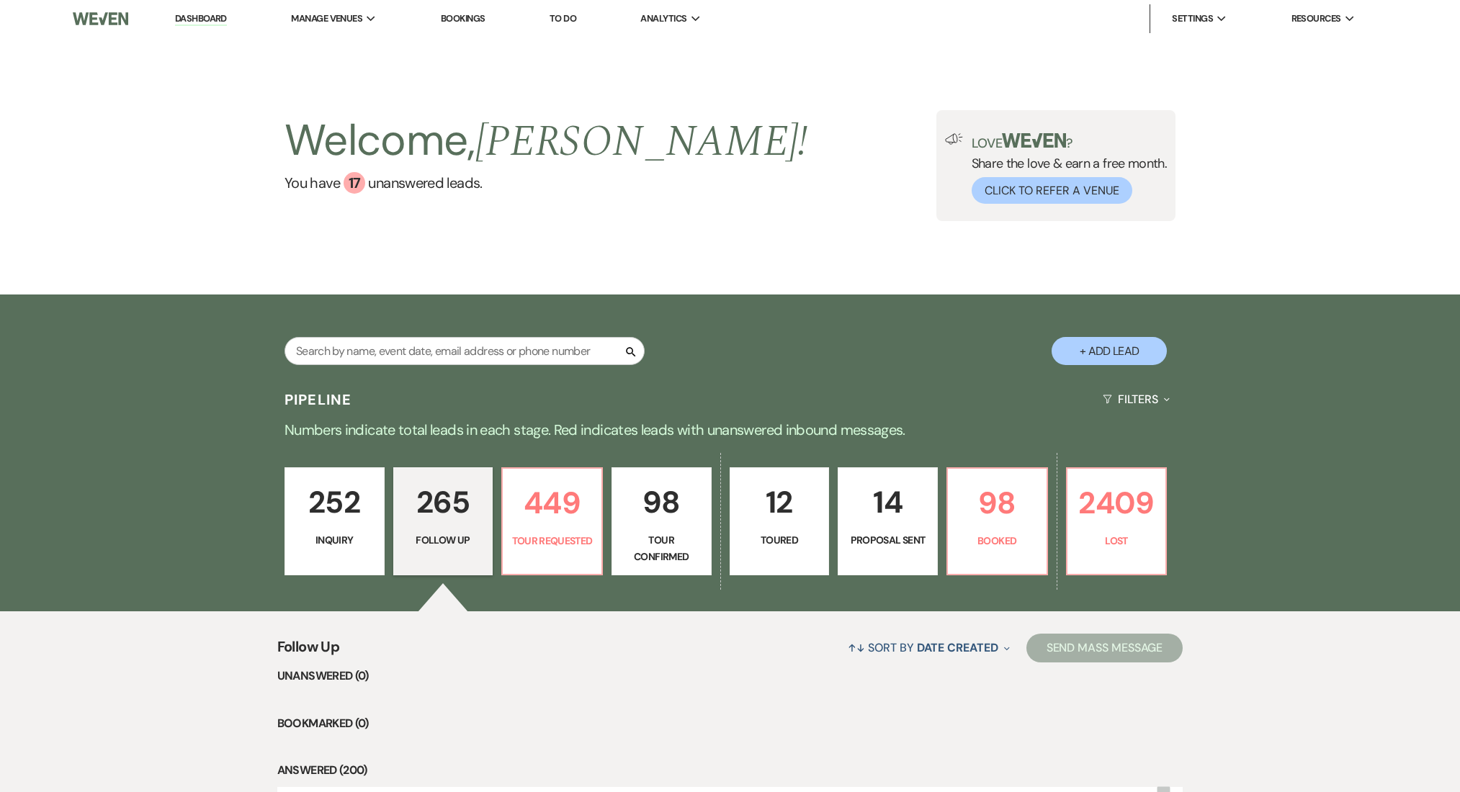
select select "9"
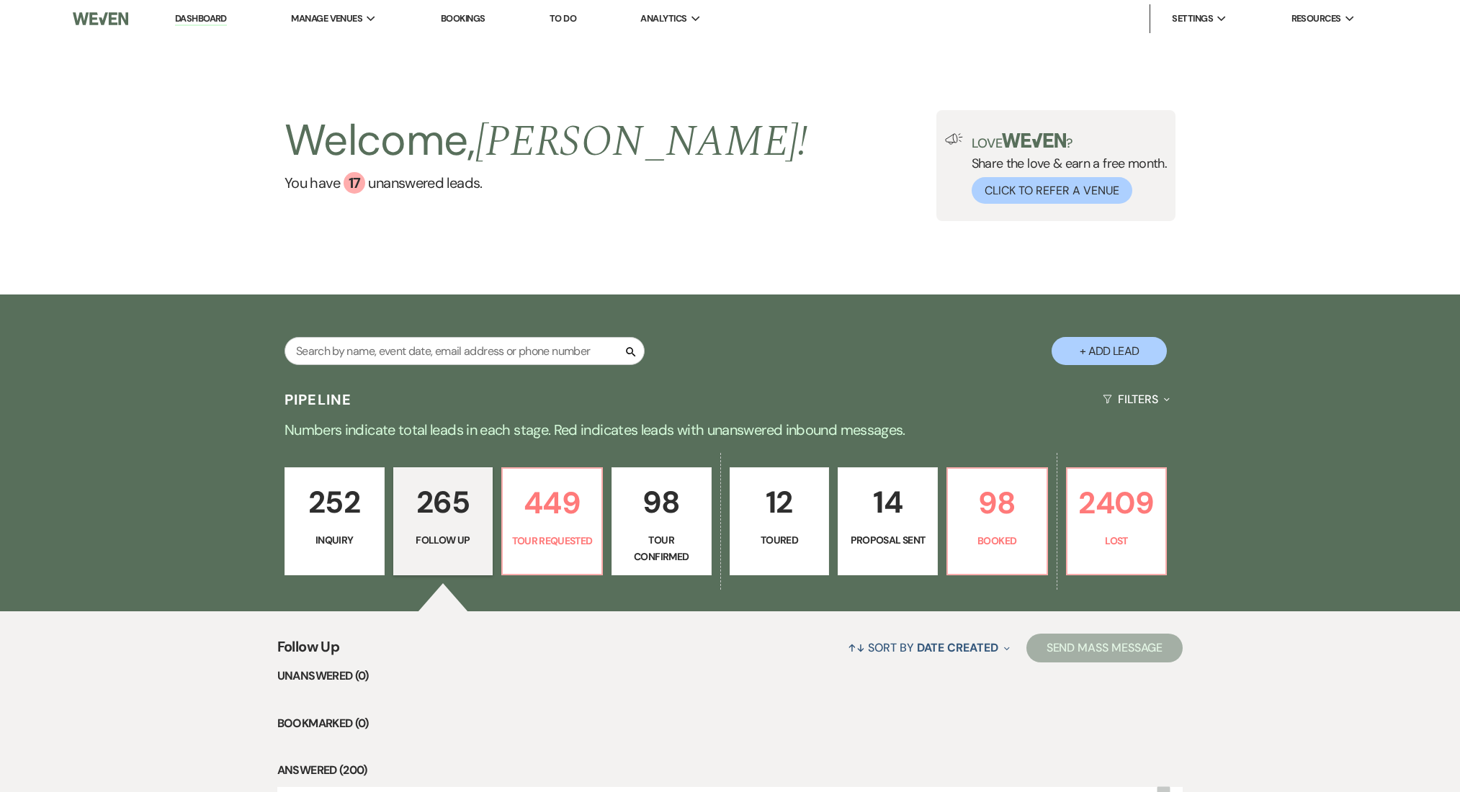
select select "9"
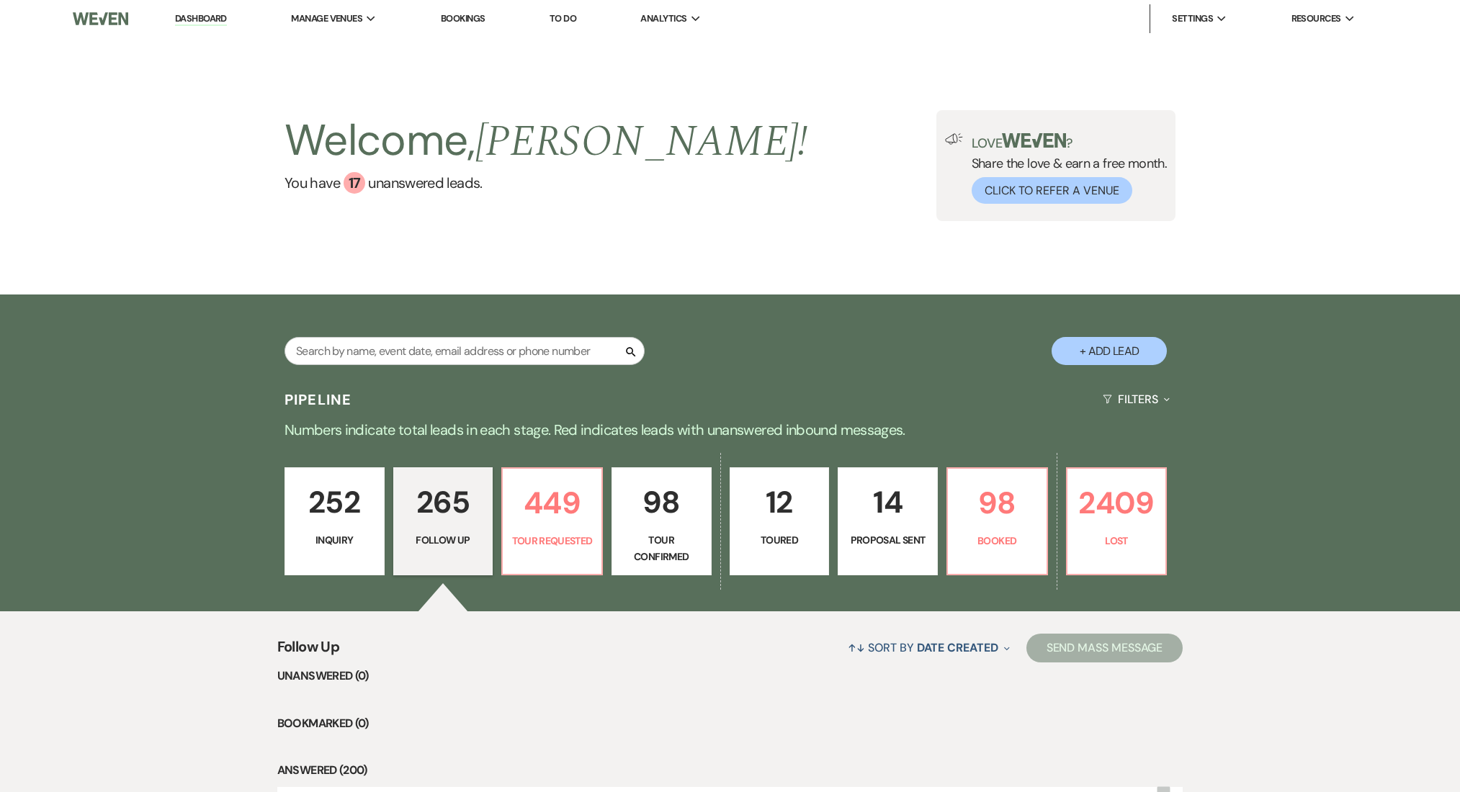
select select "9"
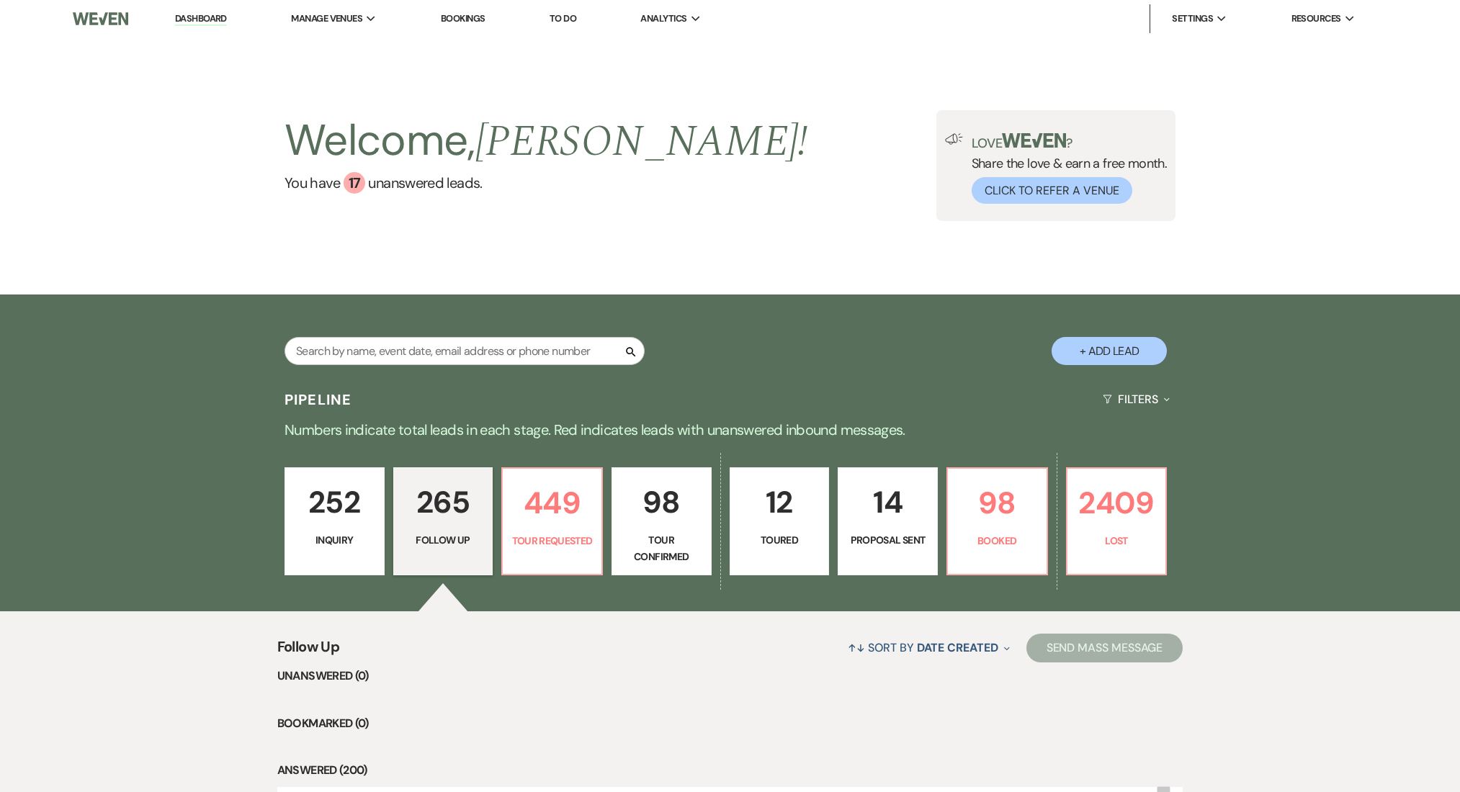
select select "9"
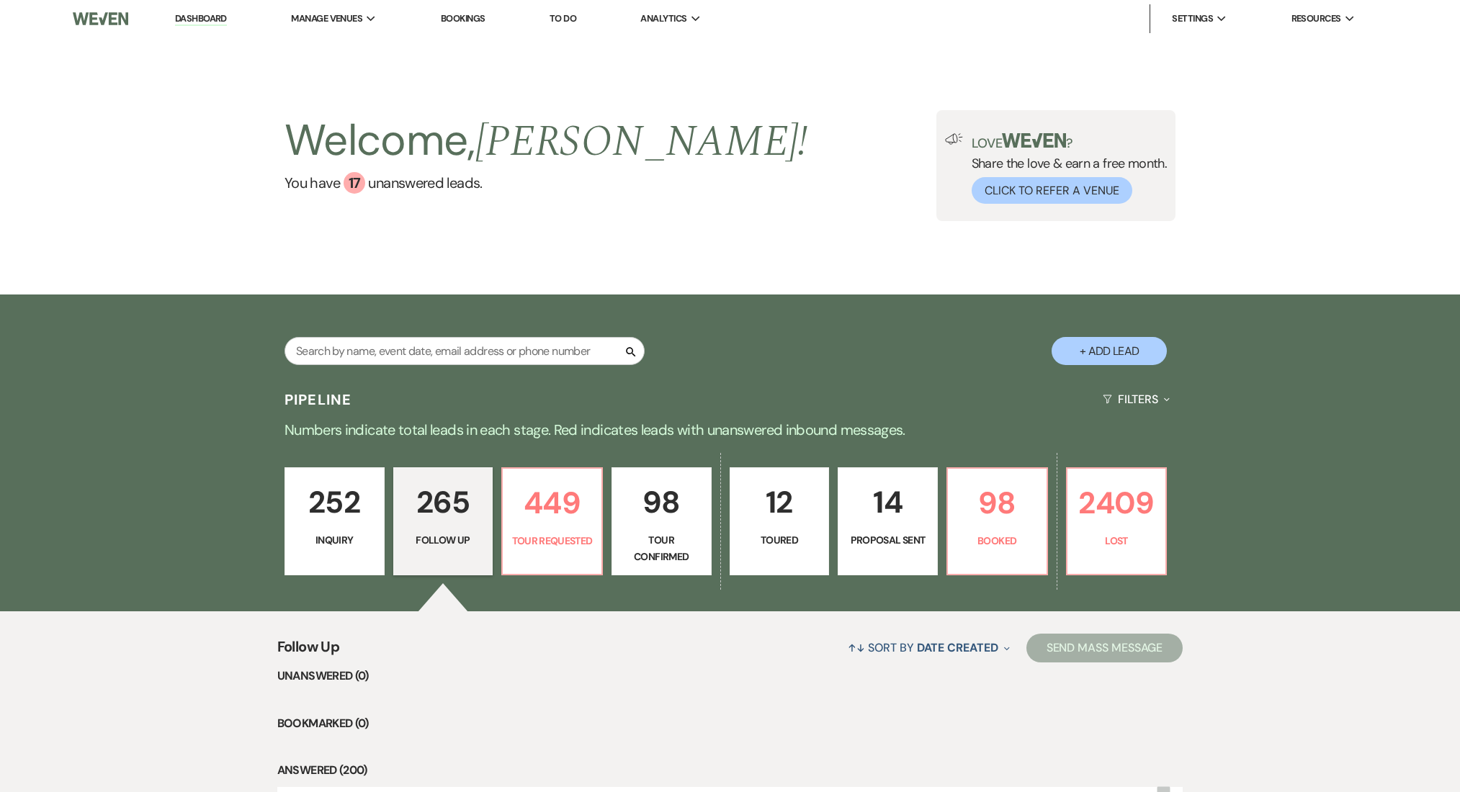
select select "9"
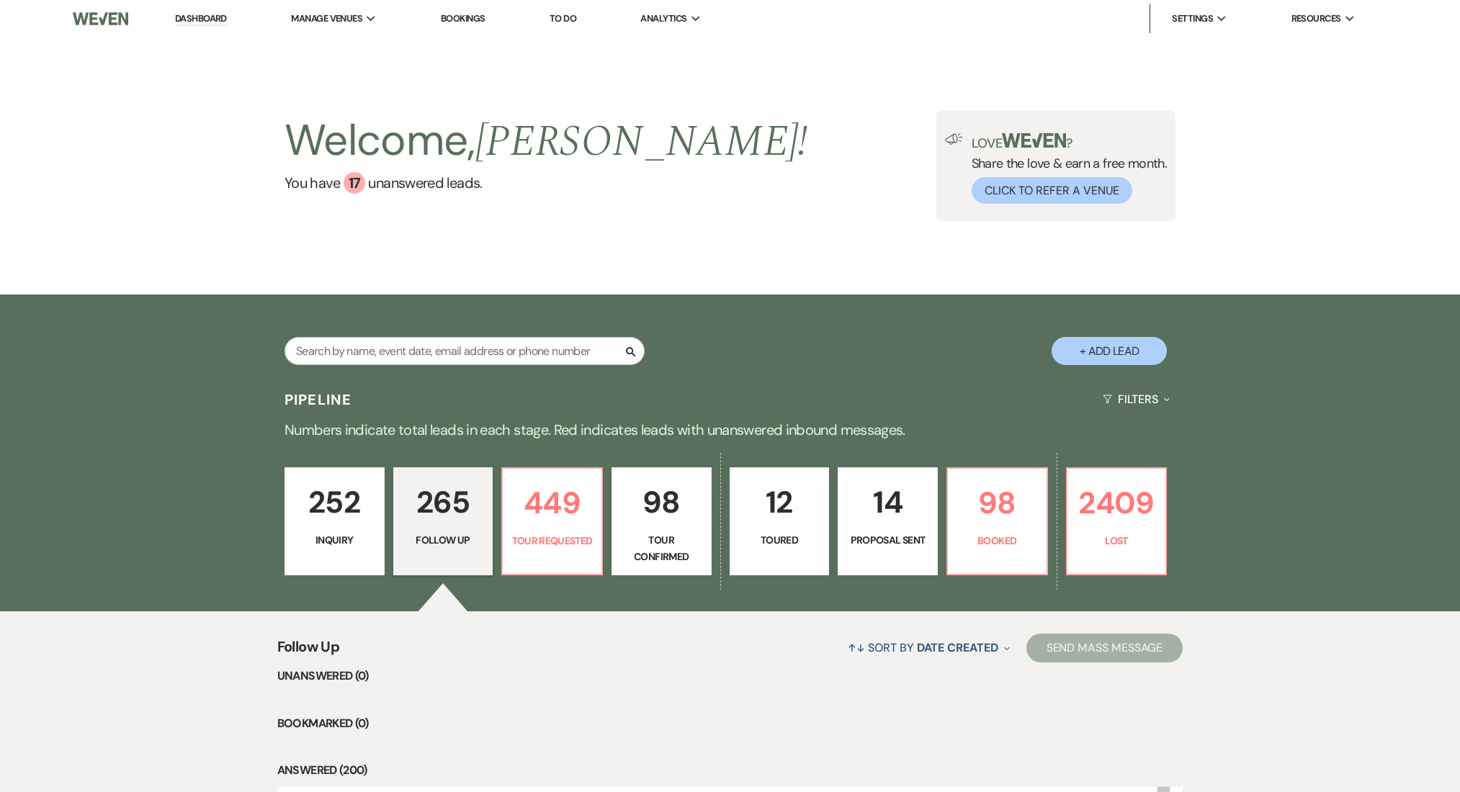
select select "9"
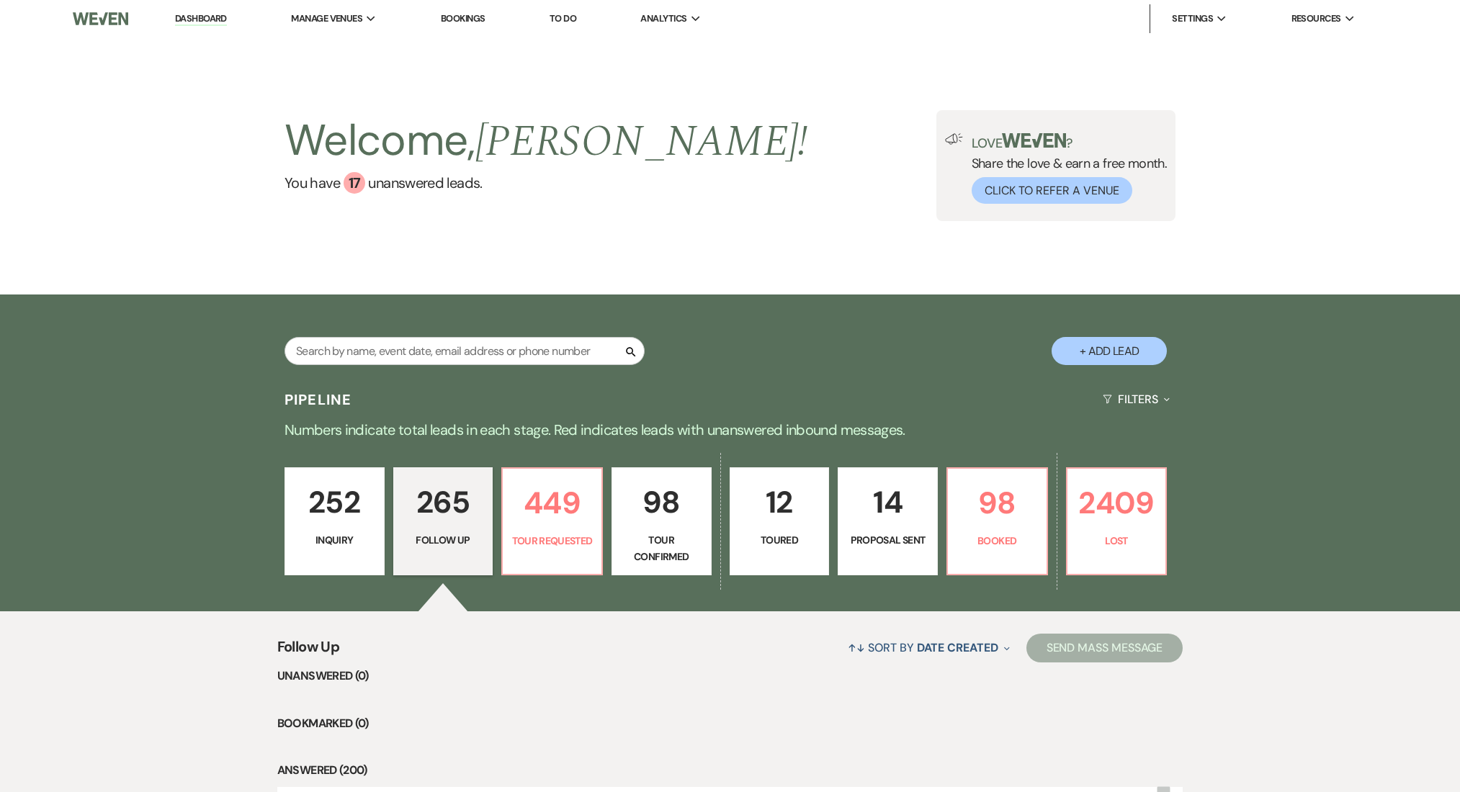
select select "9"
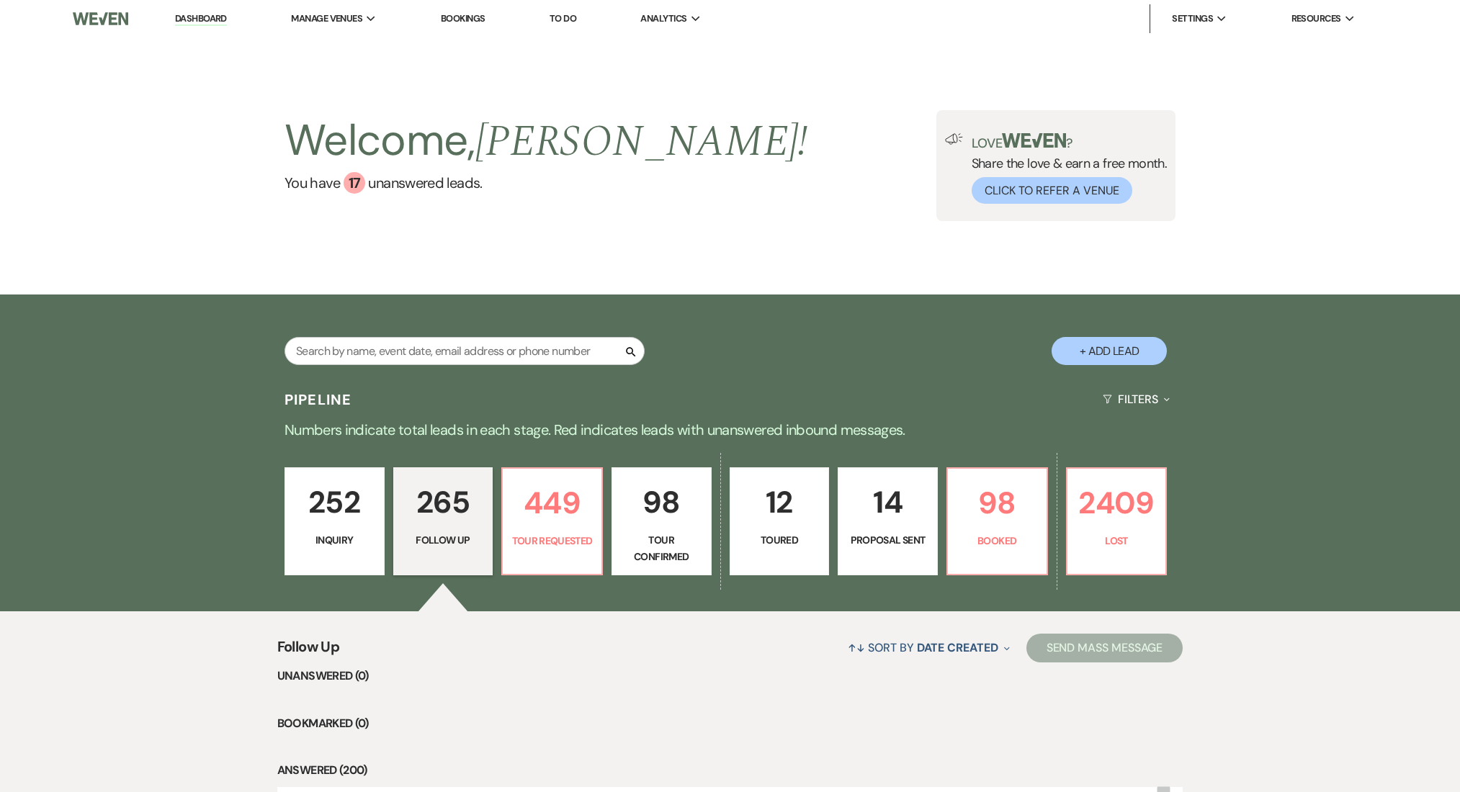
select select "9"
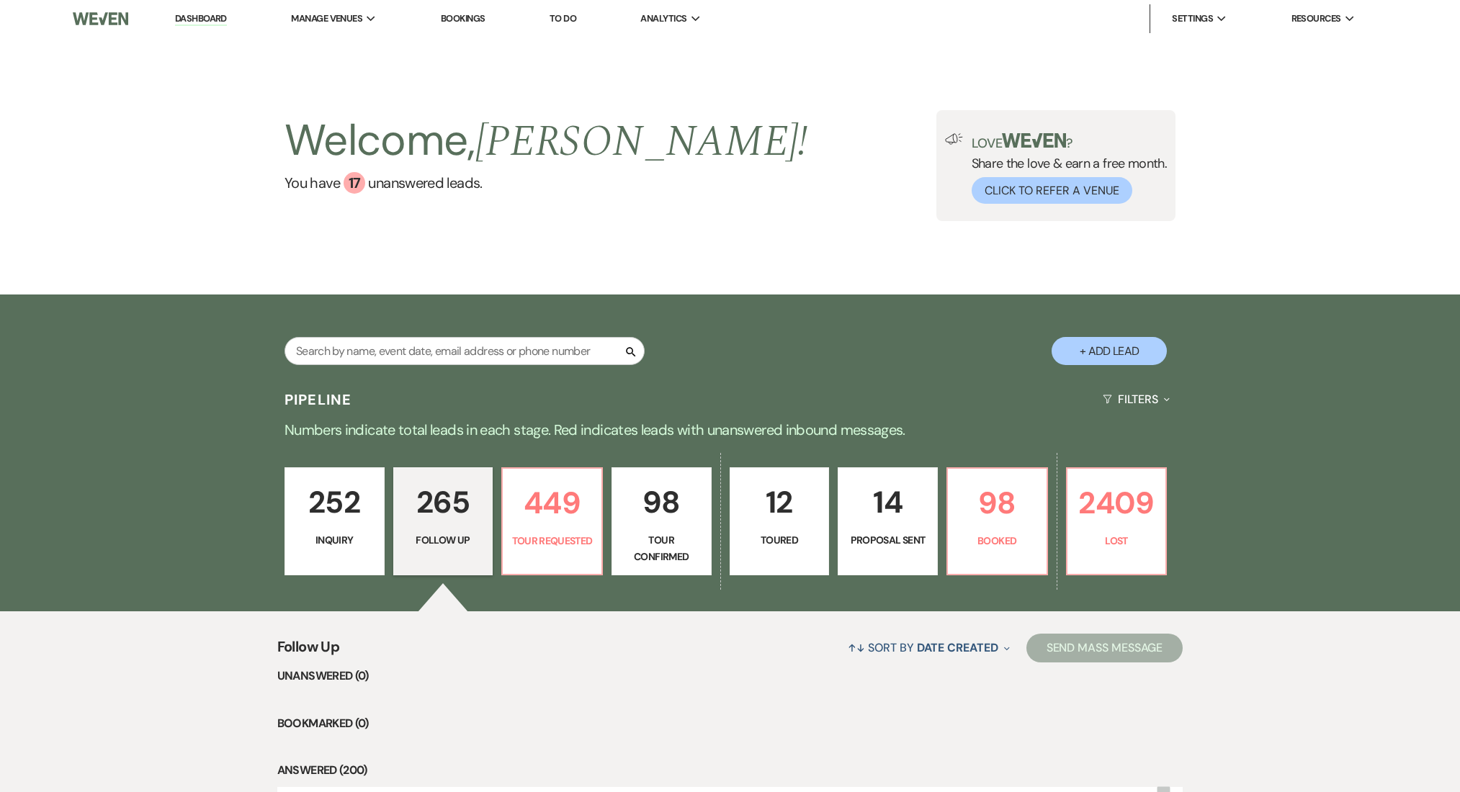
select select "9"
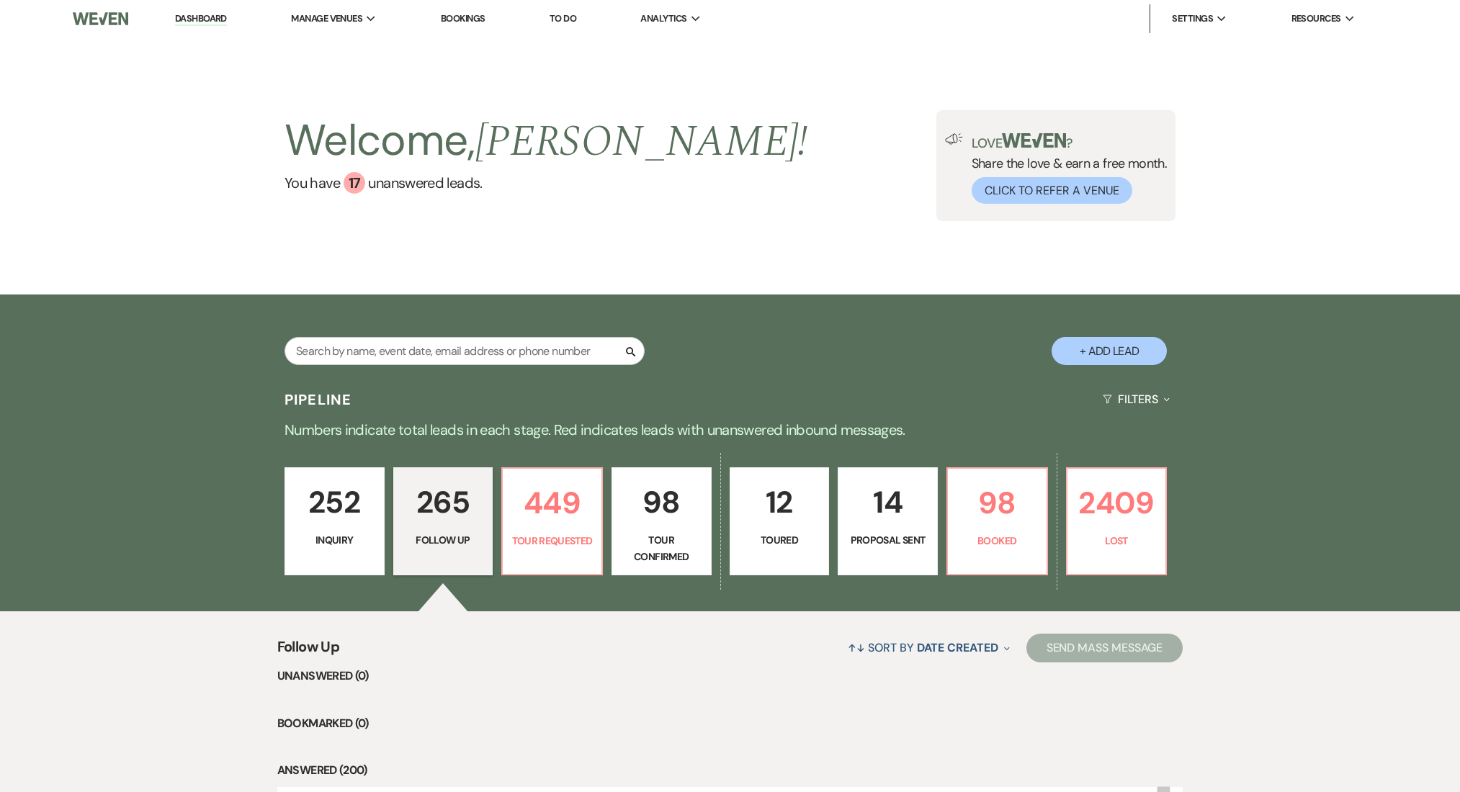
select select "9"
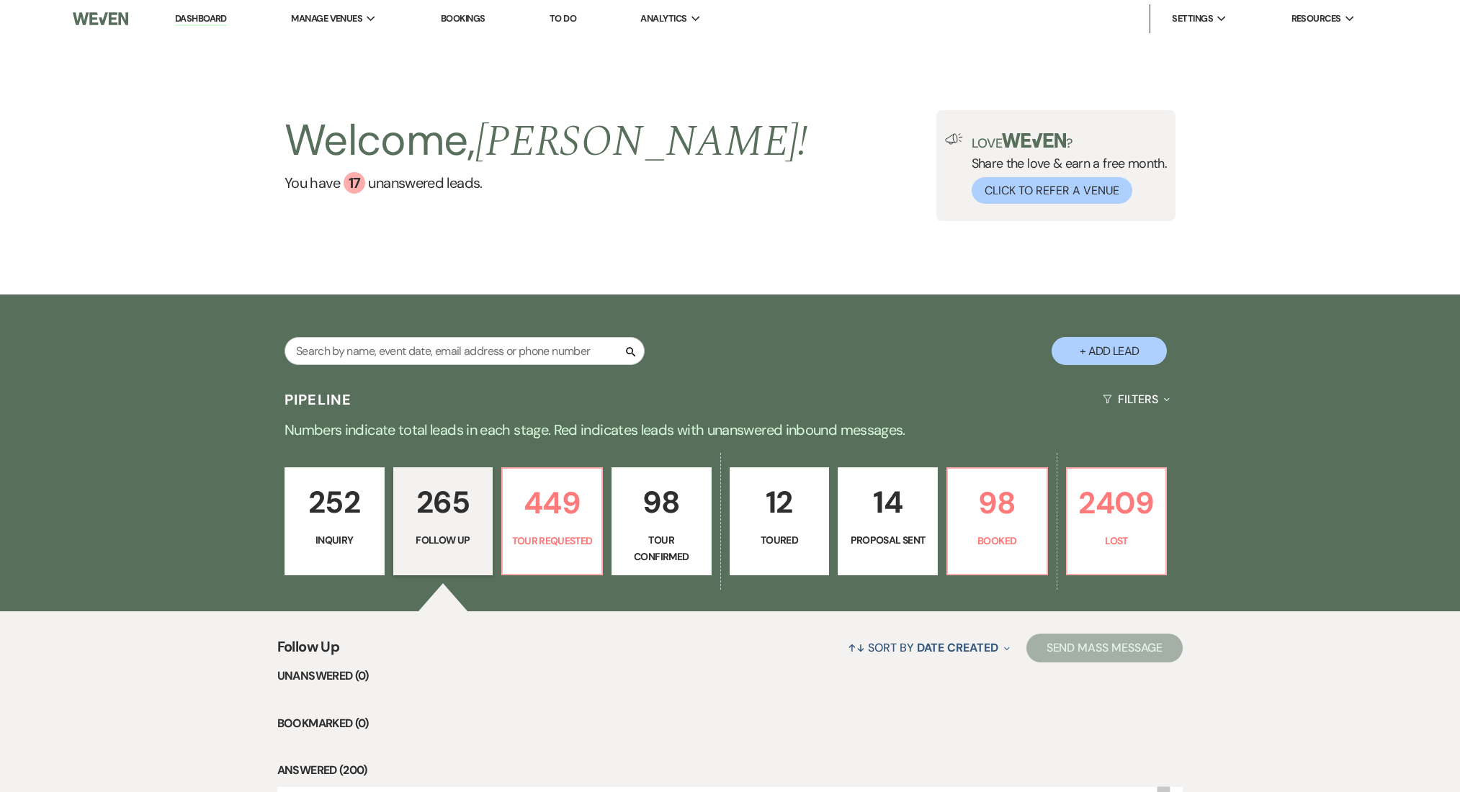
select select "9"
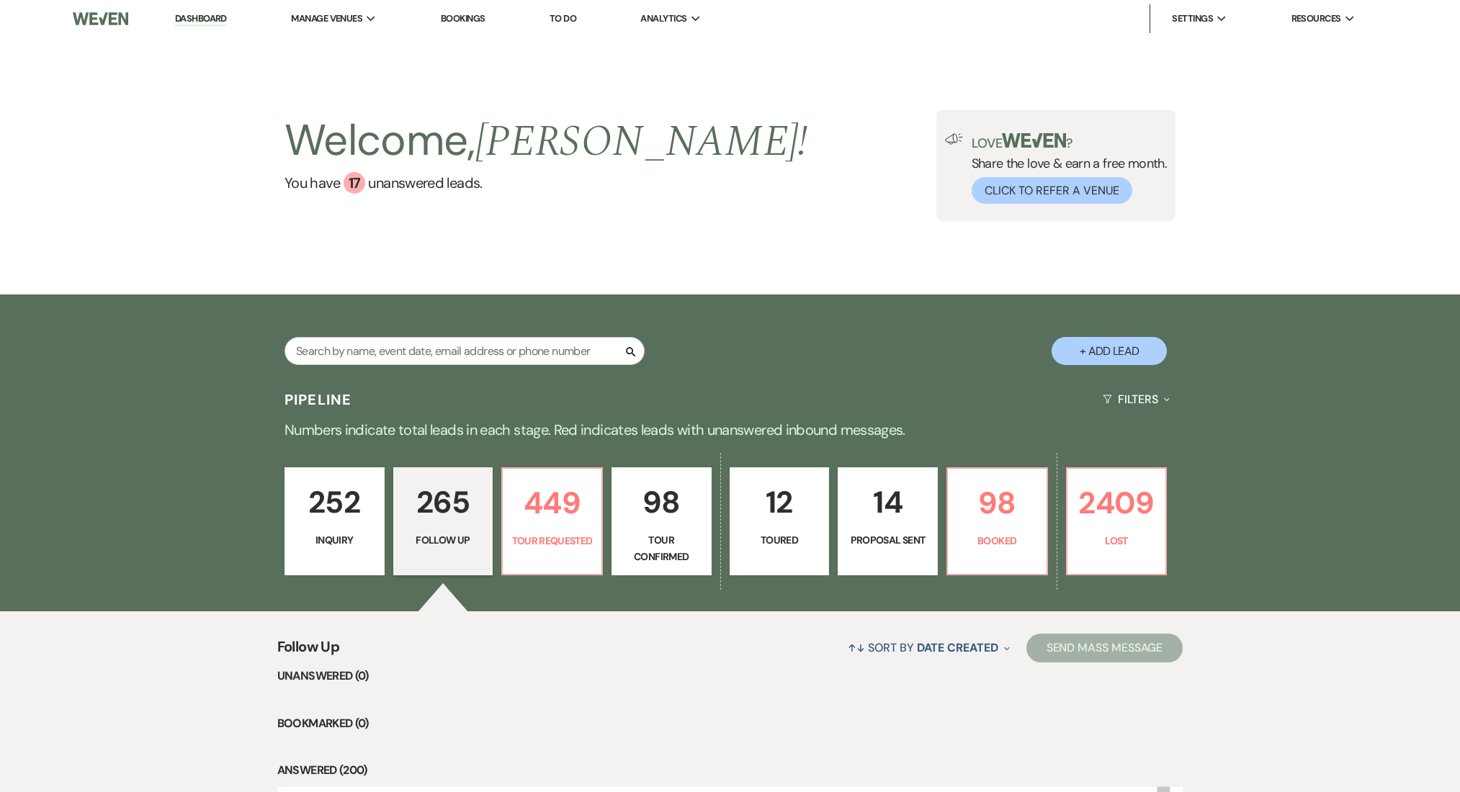
select select "9"
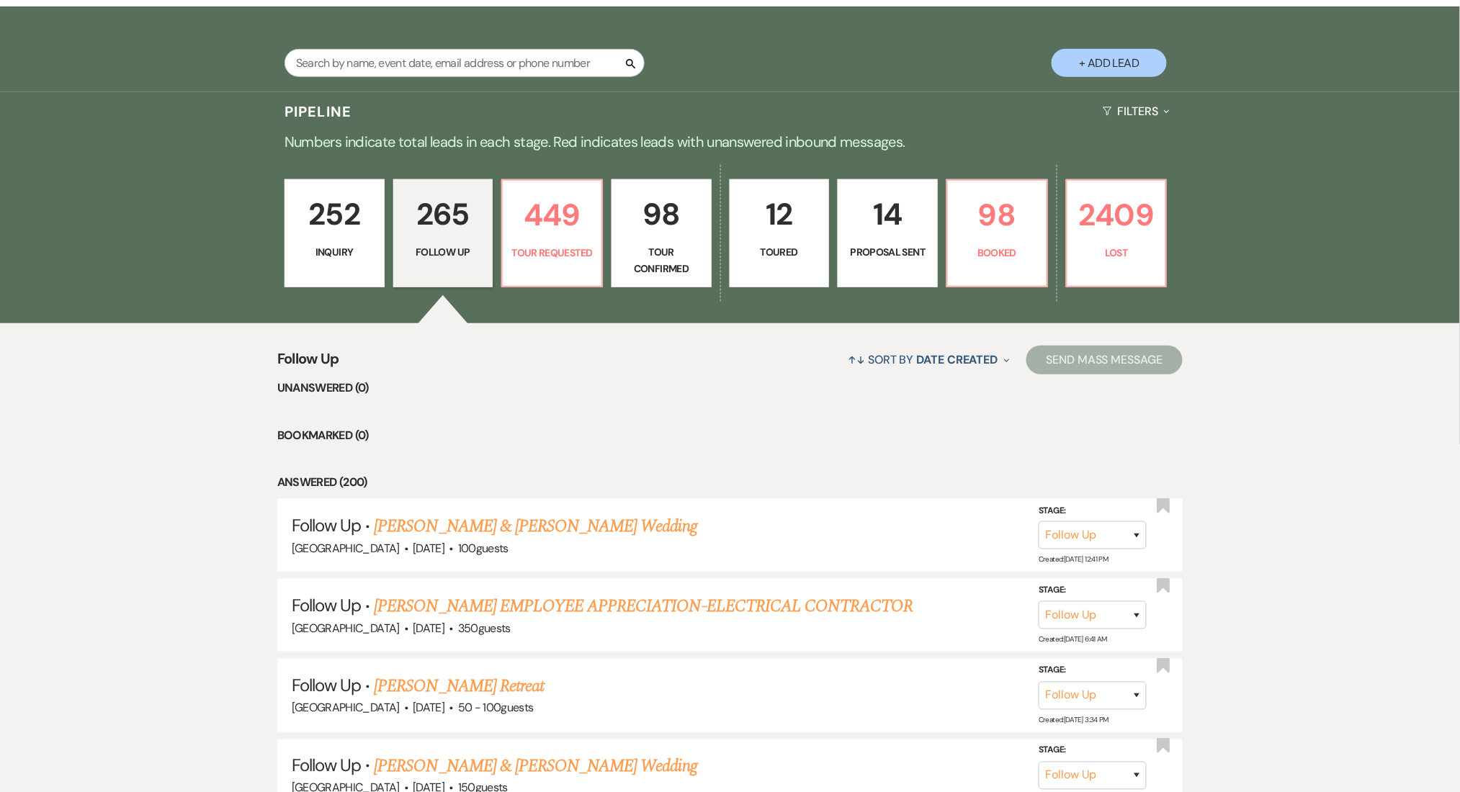
scroll to position [288, 0]
